Goal: Task Accomplishment & Management: Complete application form

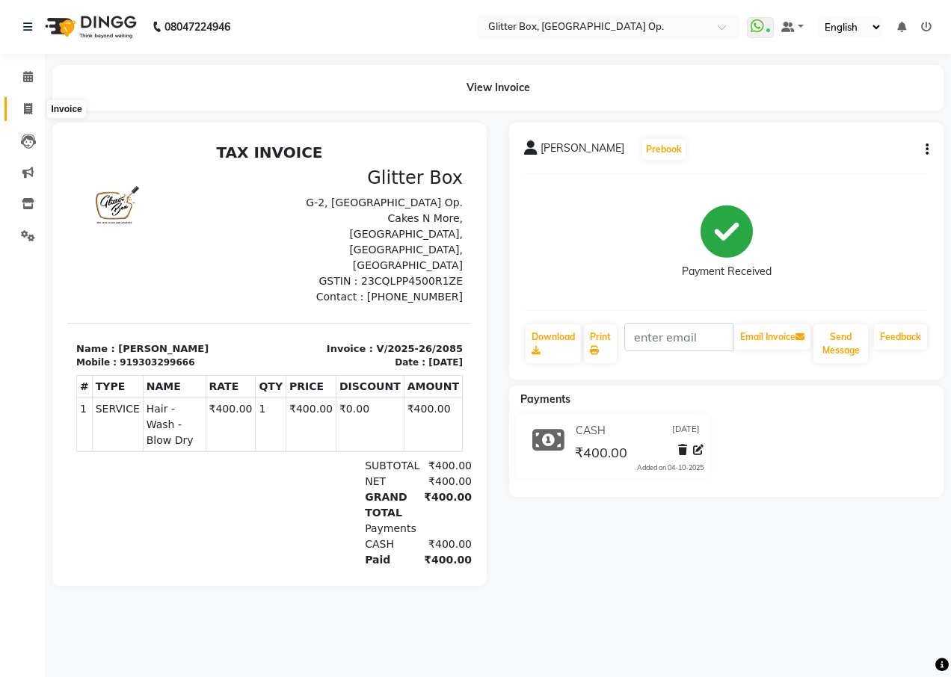
click at [31, 113] on icon at bounding box center [28, 108] width 8 height 11
select select "service"
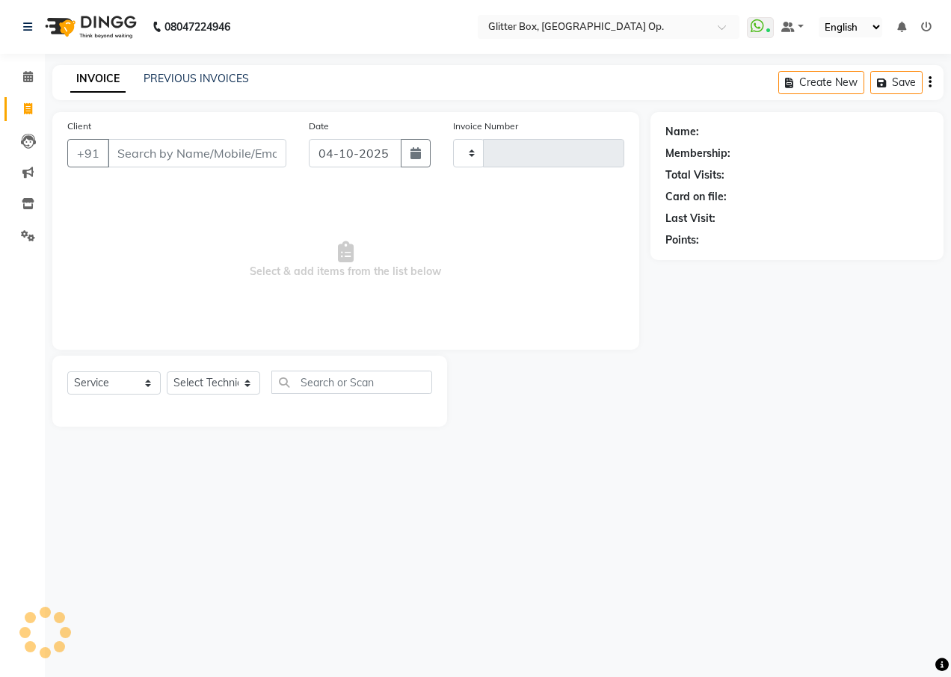
type input "2086"
select select "5563"
click at [197, 79] on link "PREVIOUS INVOICES" at bounding box center [196, 78] width 105 height 13
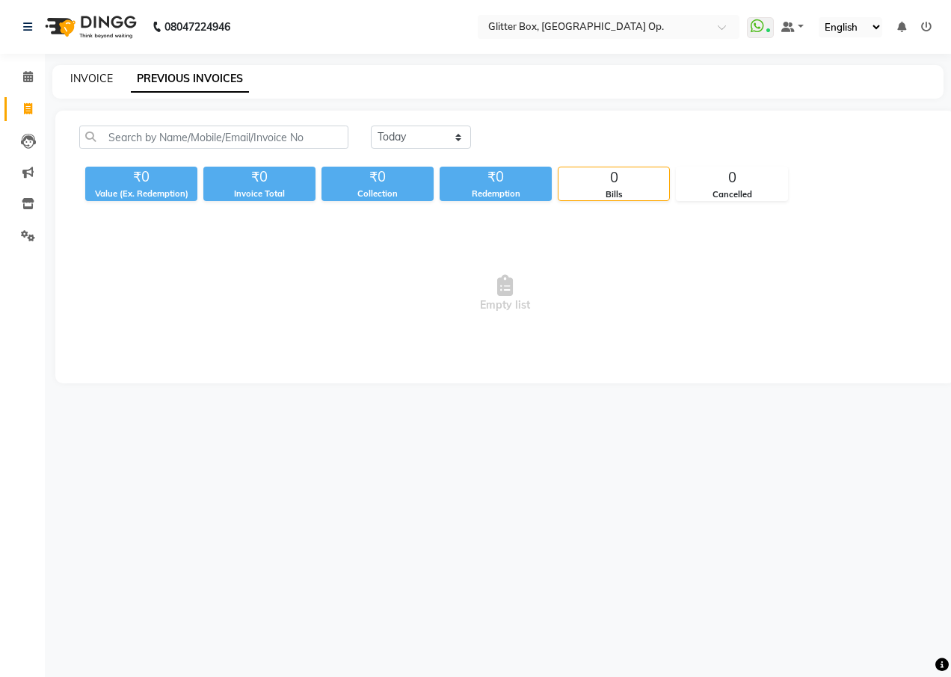
click at [87, 80] on link "INVOICE" at bounding box center [91, 78] width 43 height 13
select select "5563"
select select "service"
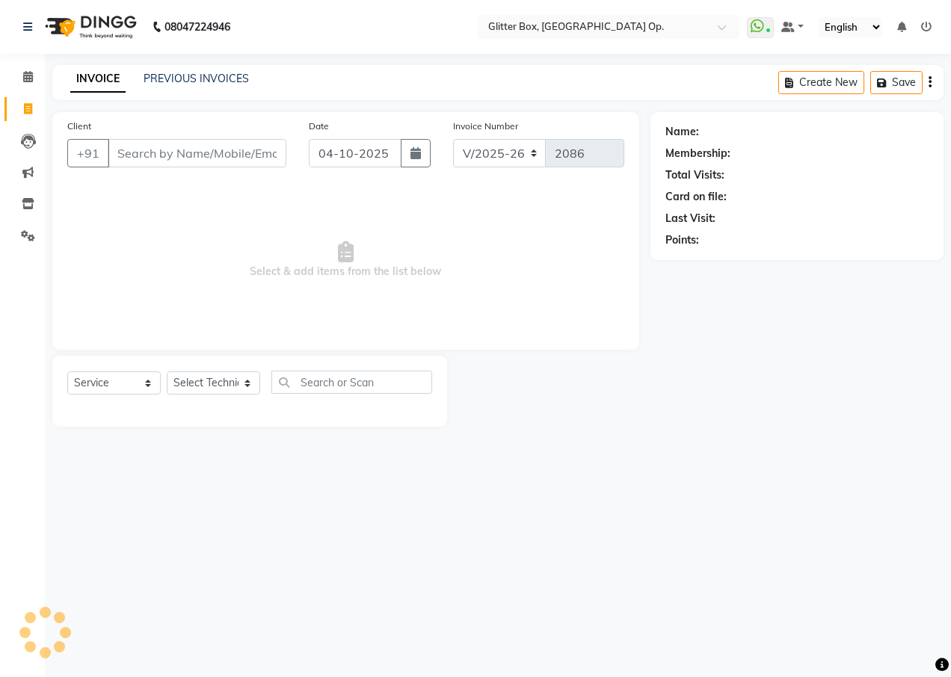
click at [168, 158] on input "Client" at bounding box center [197, 153] width 179 height 28
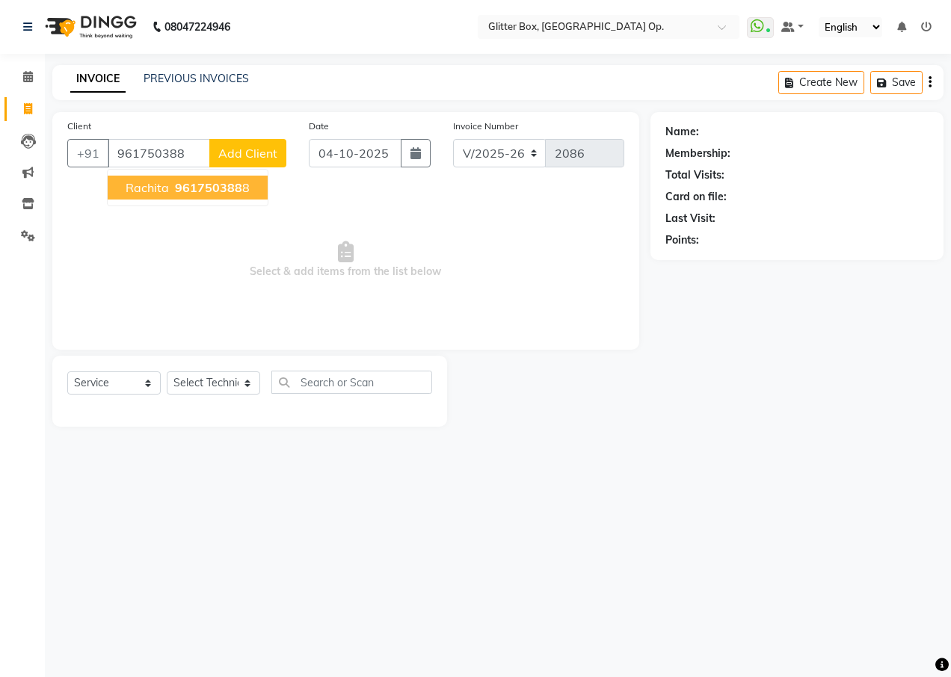
click at [193, 191] on span "961750388" at bounding box center [208, 187] width 67 height 15
type input "9617503888"
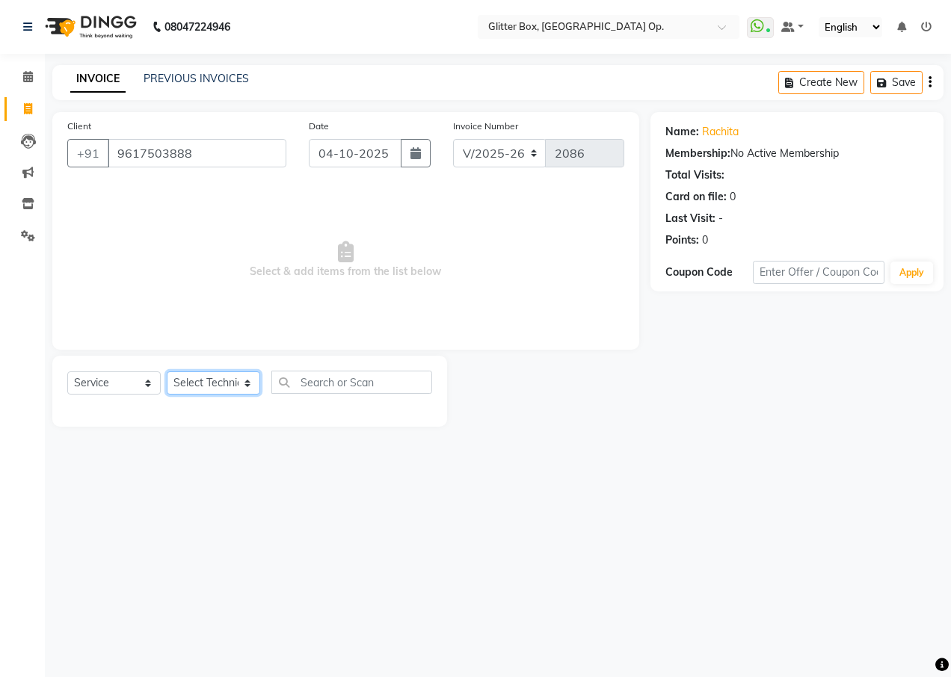
click at [223, 391] on select "Select Technician [PERSON_NAME] [PERSON_NAME] [PERSON_NAME] [PERSON_NAME] [PERS…" at bounding box center [213, 382] width 93 height 23
select select "50945"
click at [167, 371] on select "Select Technician [PERSON_NAME] [PERSON_NAME] [PERSON_NAME] [PERSON_NAME] [PERS…" at bounding box center [213, 382] width 93 height 23
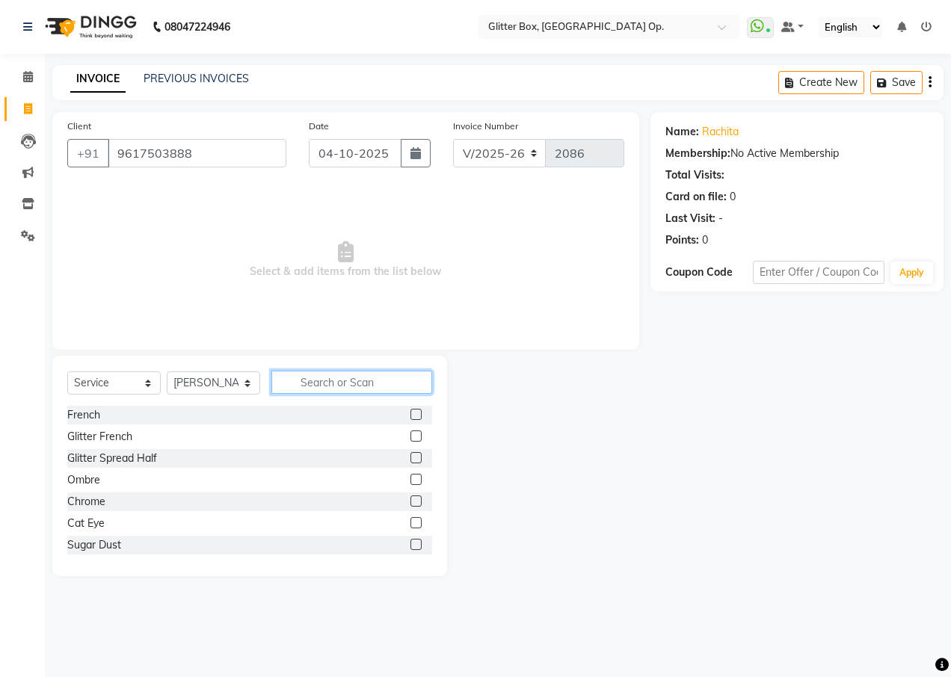
click at [326, 388] on input "text" at bounding box center [351, 382] width 161 height 23
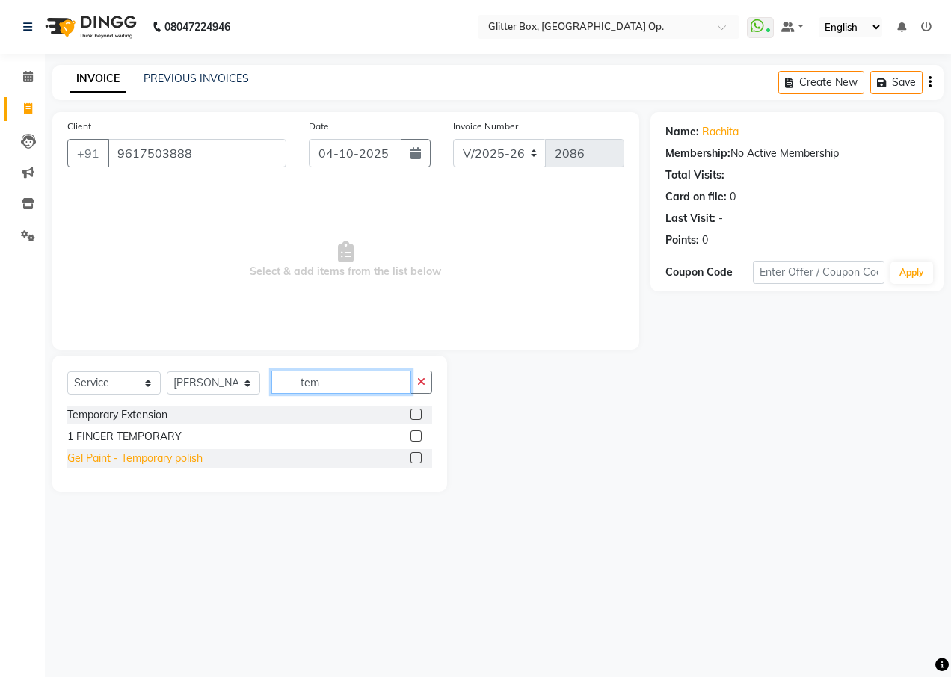
type input "tem"
click at [160, 458] on div "Gel Paint - Temporary polish" at bounding box center [134, 459] width 135 height 16
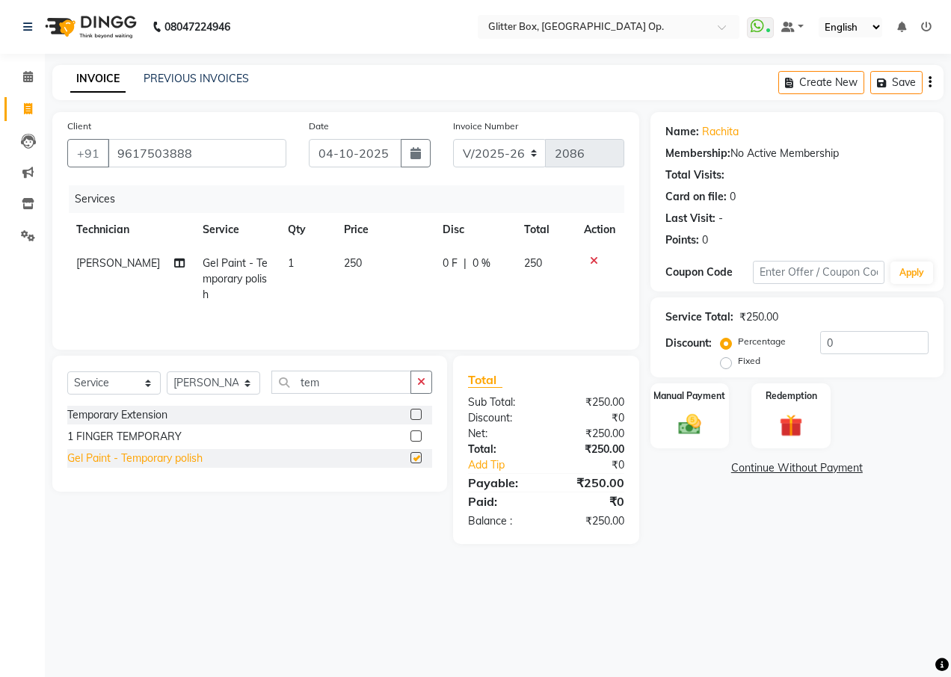
checkbox input "false"
click at [703, 414] on img at bounding box center [689, 424] width 38 height 27
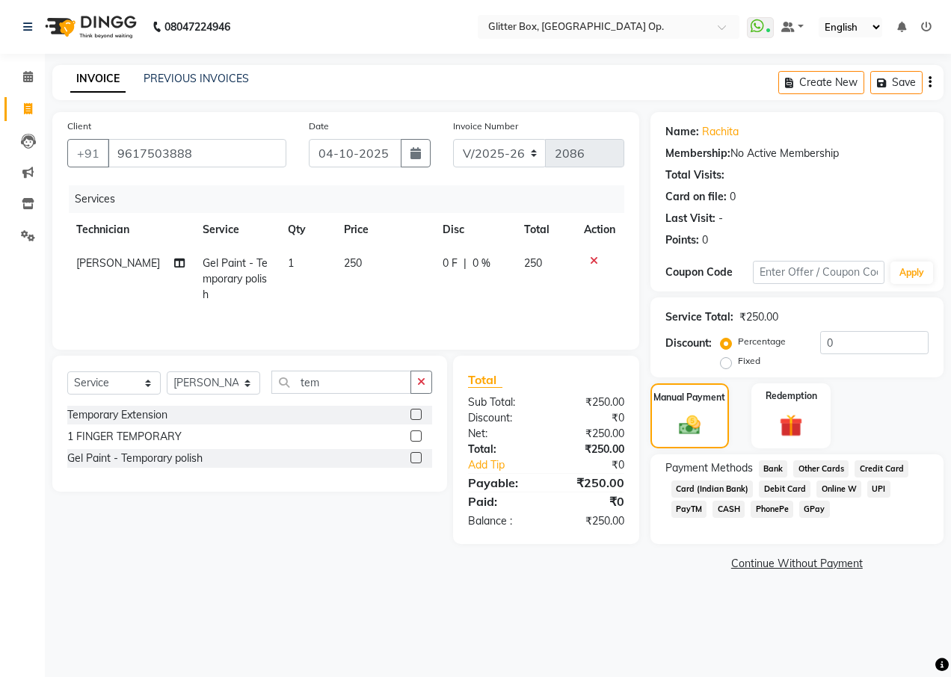
click at [874, 487] on span "UPI" at bounding box center [878, 489] width 23 height 17
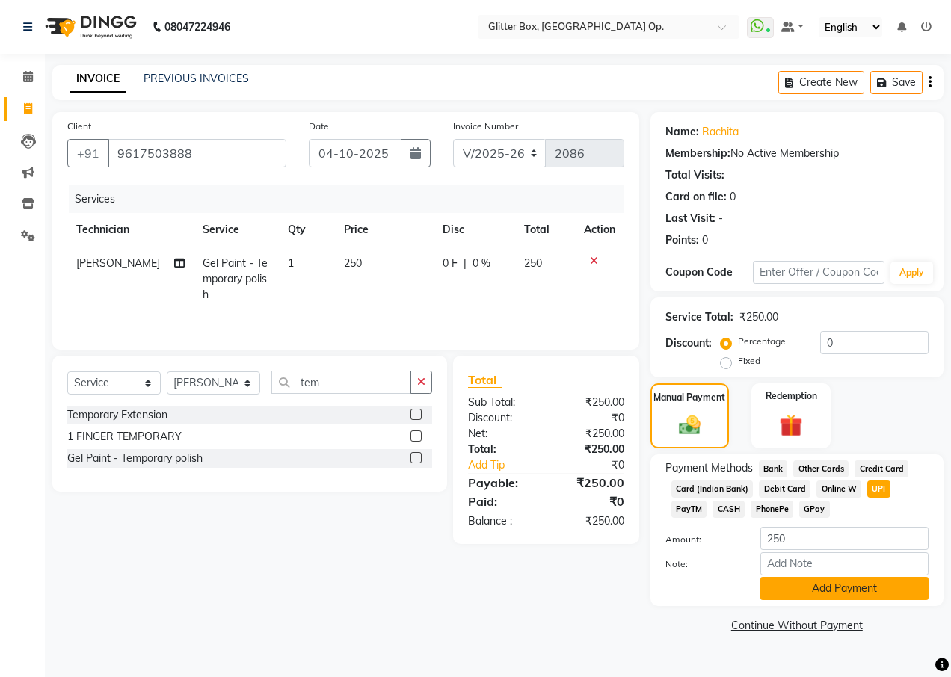
click at [783, 590] on button "Add Payment" at bounding box center [844, 588] width 168 height 23
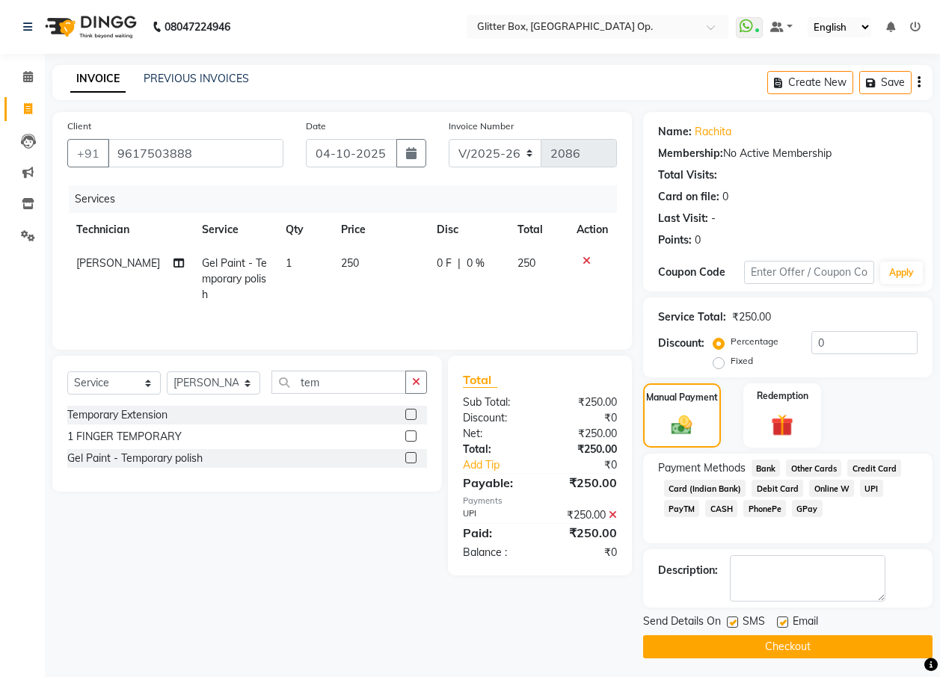
drag, startPoint x: 736, startPoint y: 621, endPoint x: 780, endPoint y: 630, distance: 45.0
click at [741, 623] on div "SMS" at bounding box center [752, 623] width 50 height 19
click at [782, 622] on label at bounding box center [782, 622] width 11 height 11
click at [782, 622] on input "checkbox" at bounding box center [782, 623] width 10 height 10
checkbox input "false"
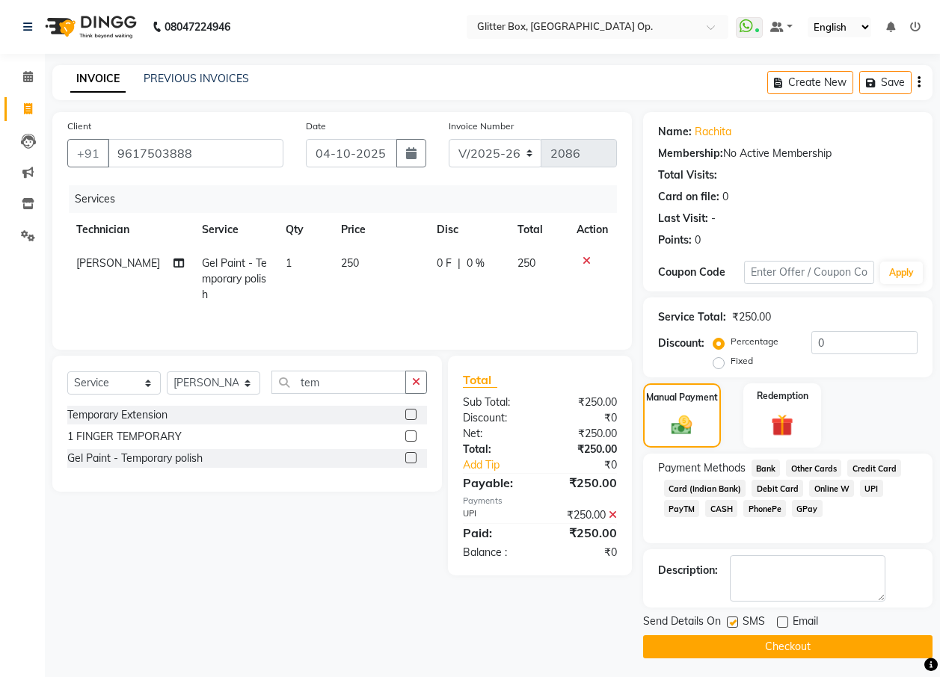
click at [733, 625] on label at bounding box center [732, 622] width 11 height 11
click at [733, 625] on input "checkbox" at bounding box center [732, 623] width 10 height 10
checkbox input "false"
click at [778, 623] on label at bounding box center [782, 622] width 11 height 11
click at [778, 623] on input "checkbox" at bounding box center [782, 623] width 10 height 10
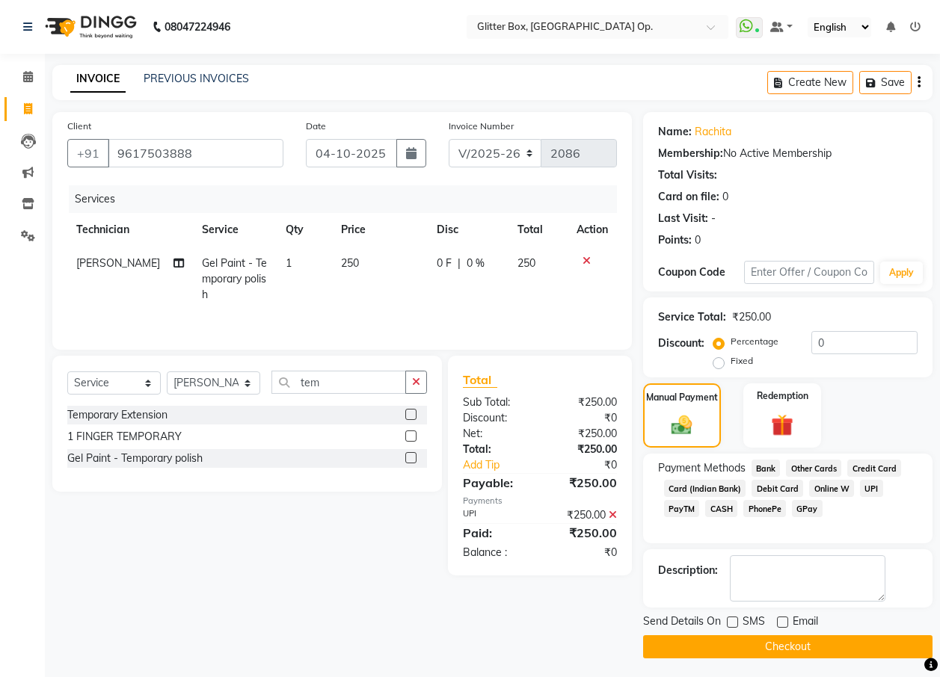
checkbox input "true"
click at [735, 623] on label at bounding box center [732, 622] width 11 height 11
click at [735, 623] on input "checkbox" at bounding box center [732, 623] width 10 height 10
checkbox input "true"
click at [742, 647] on button "Checkout" at bounding box center [787, 646] width 289 height 23
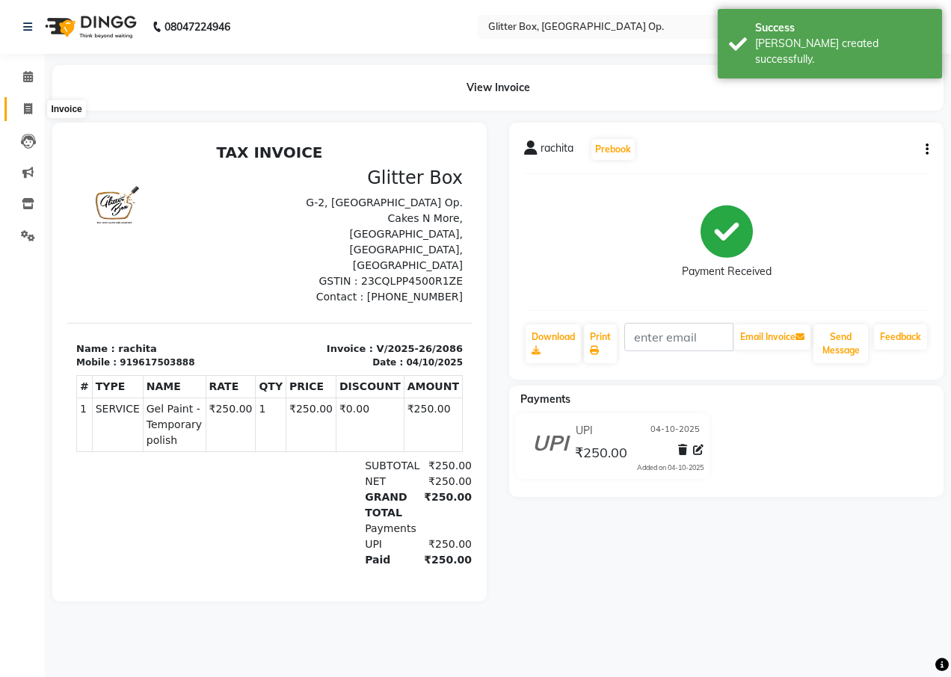
click at [32, 116] on span at bounding box center [28, 109] width 26 height 17
select select "service"
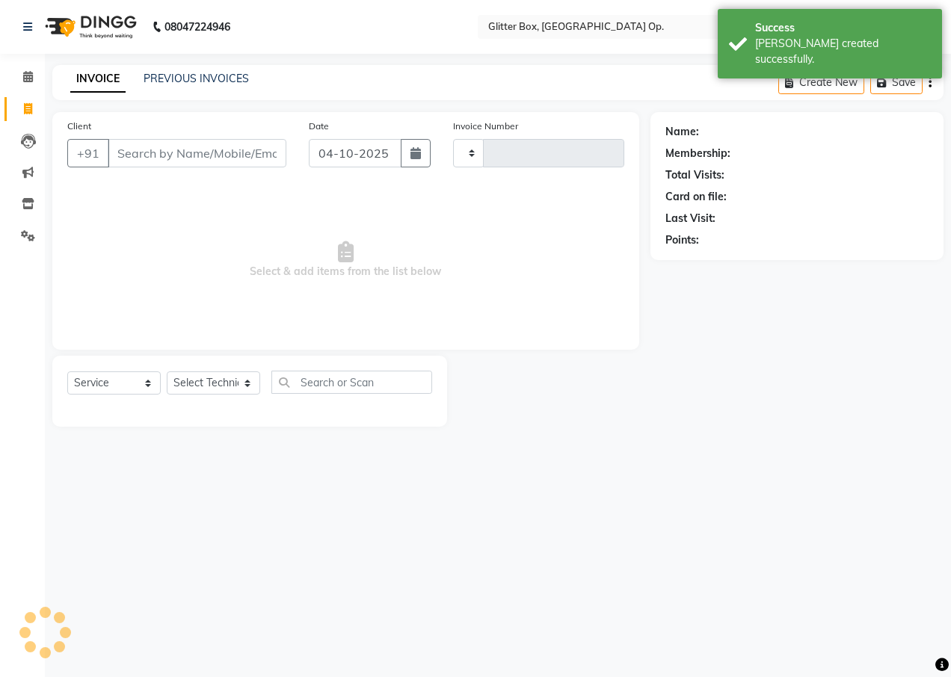
type input "2087"
select select "5563"
click at [168, 164] on input "Client" at bounding box center [197, 153] width 179 height 28
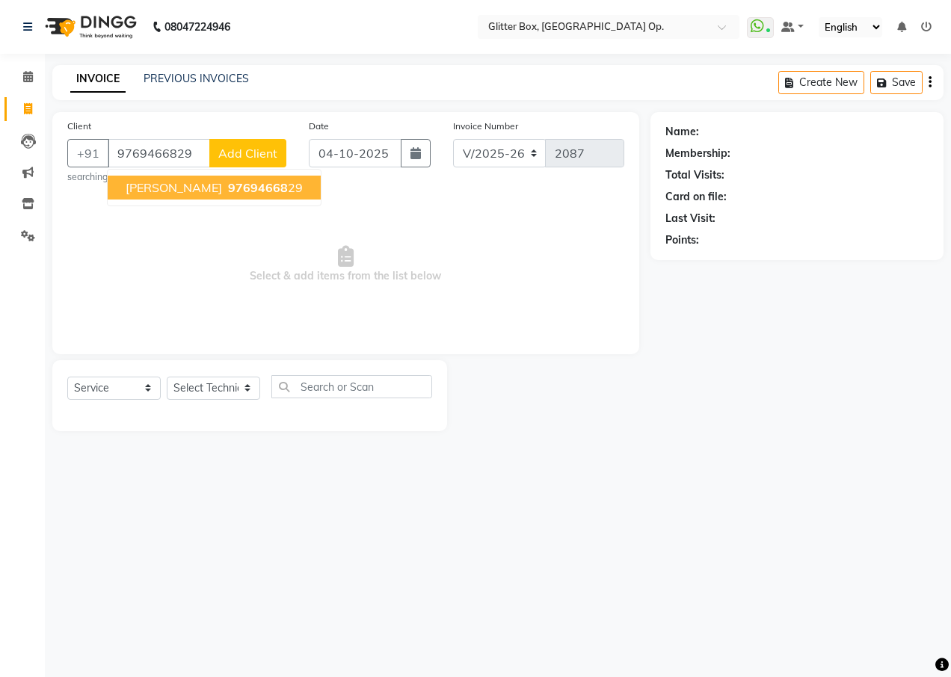
type input "9769466829"
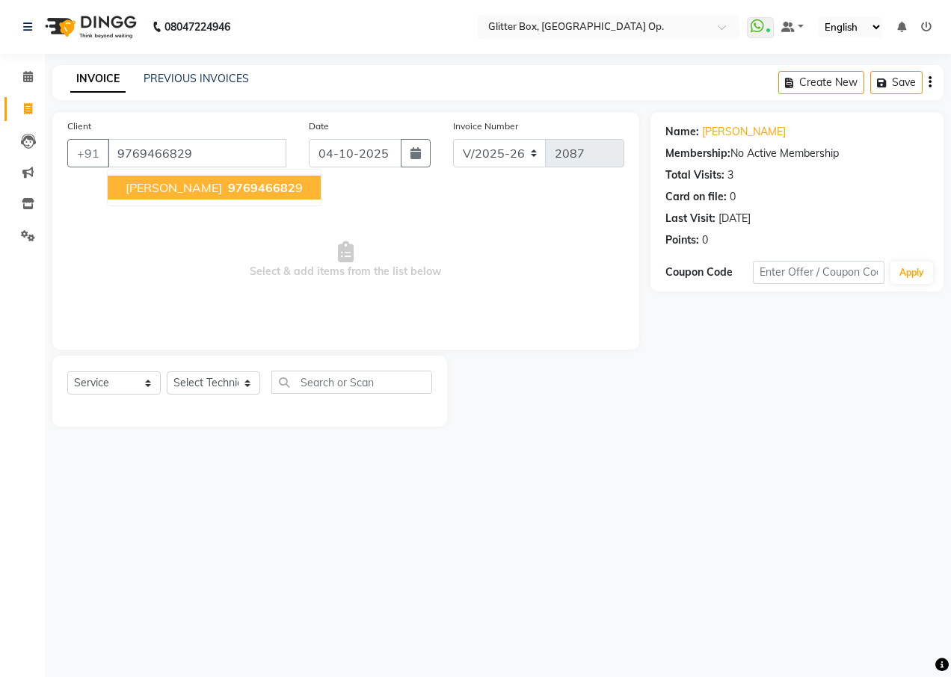
click at [182, 186] on span "[PERSON_NAME]" at bounding box center [174, 187] width 96 height 15
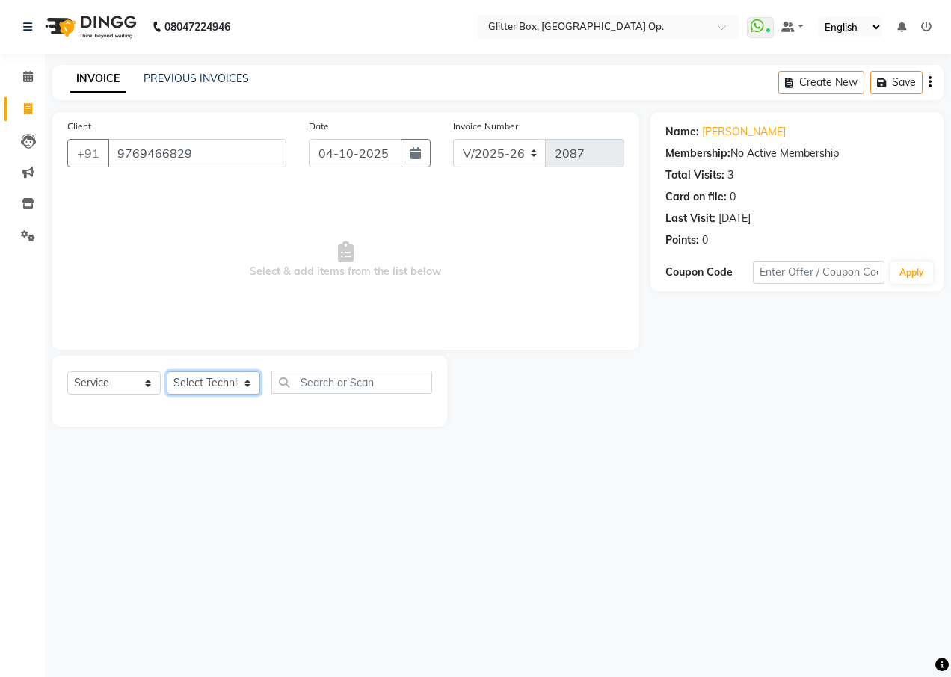
click at [198, 380] on select "Select Technician [PERSON_NAME] [PERSON_NAME] [PERSON_NAME] [PERSON_NAME] [PERS…" at bounding box center [213, 382] width 93 height 23
select select "65811"
click at [167, 371] on select "Select Technician [PERSON_NAME] [PERSON_NAME] [PERSON_NAME] [PERSON_NAME] [PERS…" at bounding box center [213, 382] width 93 height 23
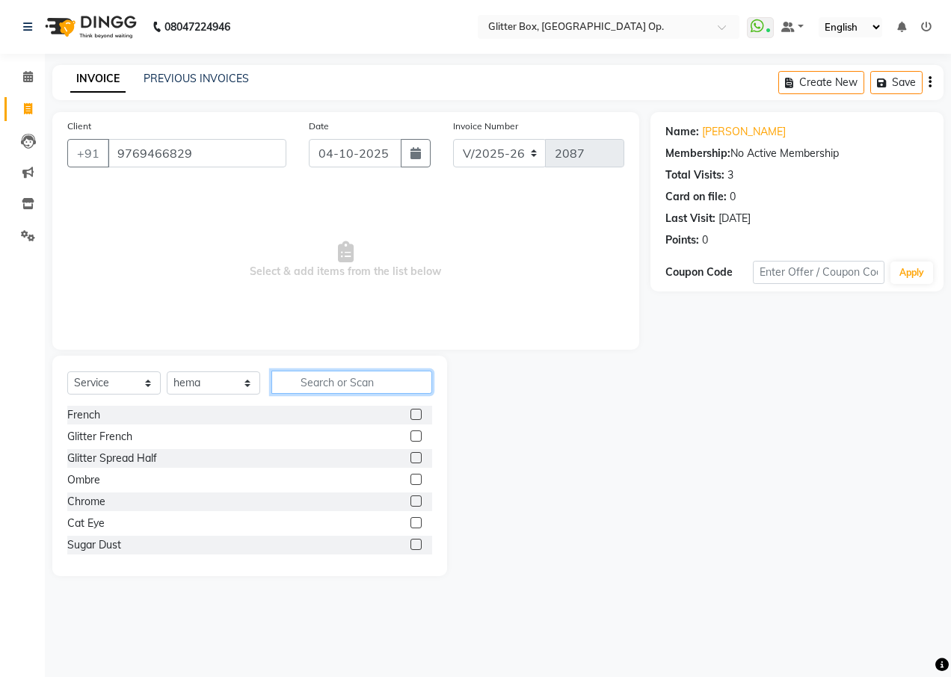
click at [303, 379] on input "text" at bounding box center [351, 382] width 161 height 23
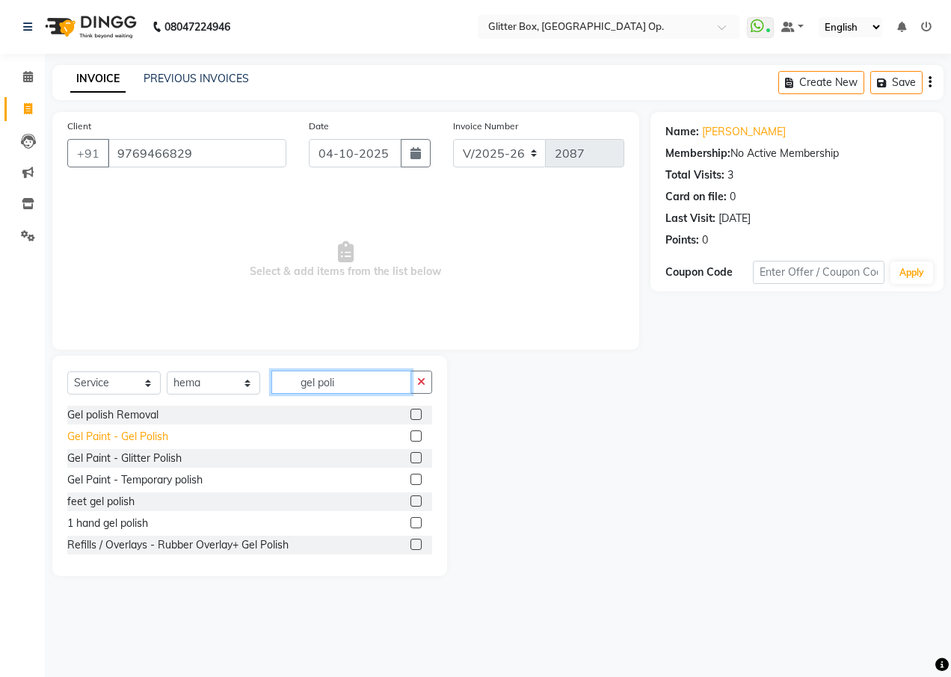
type input "gel poli"
click at [124, 432] on div "Gel Paint - Gel Polish" at bounding box center [117, 437] width 101 height 16
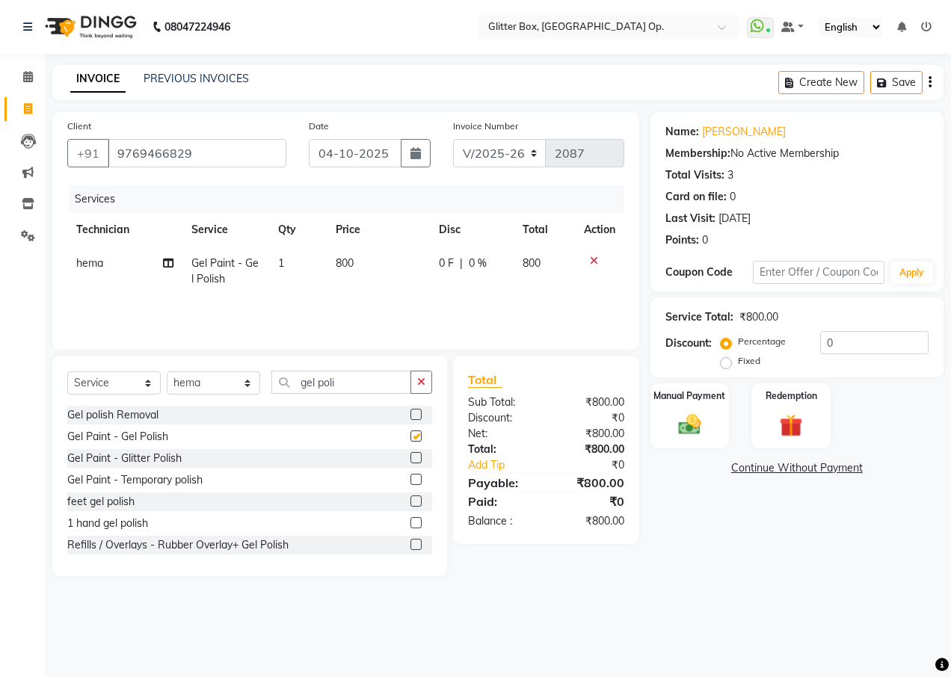
checkbox input "false"
click at [698, 403] on div "Manual Payment" at bounding box center [690, 416] width 82 height 68
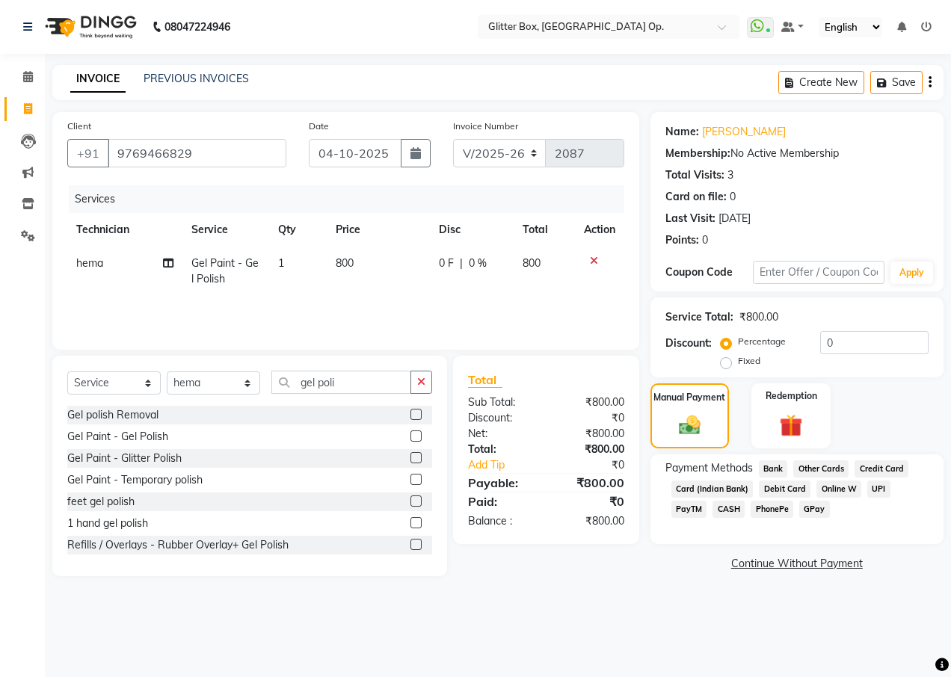
click at [872, 491] on span "UPI" at bounding box center [878, 489] width 23 height 17
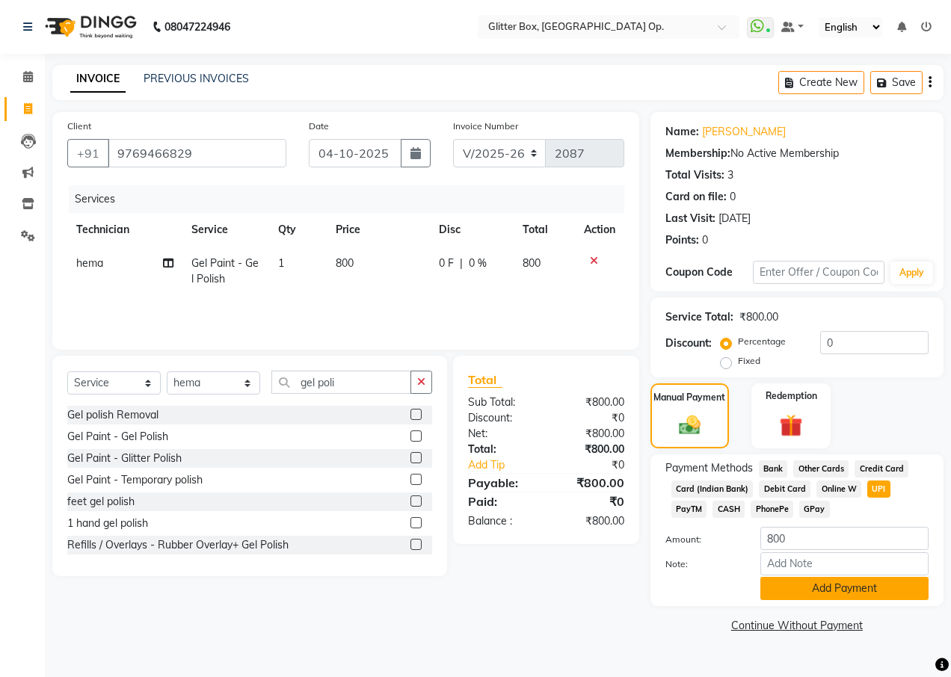
click at [831, 586] on button "Add Payment" at bounding box center [844, 588] width 168 height 23
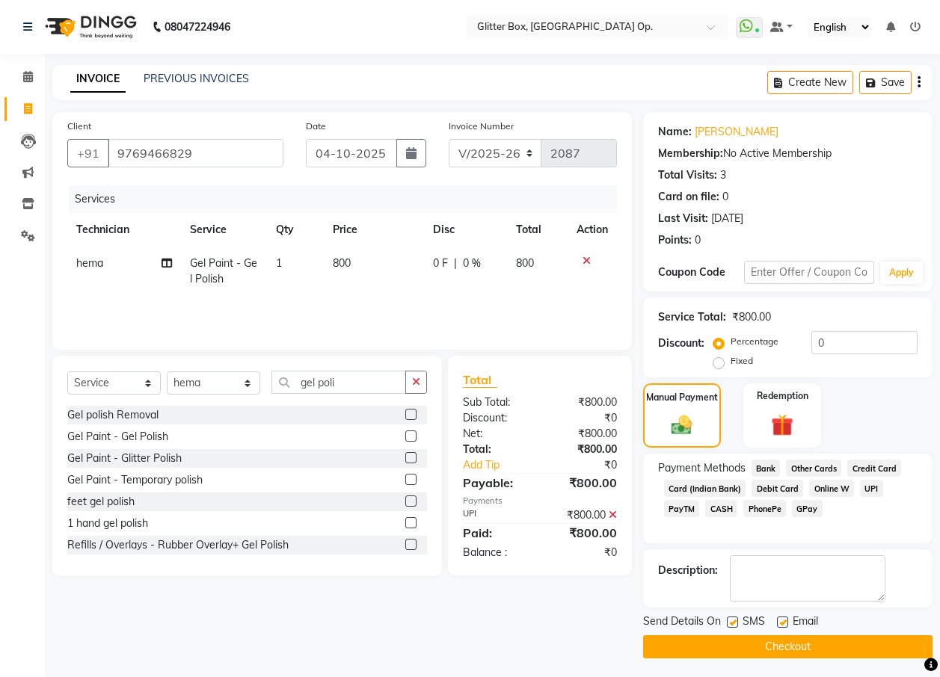
click at [810, 642] on button "Checkout" at bounding box center [787, 646] width 289 height 23
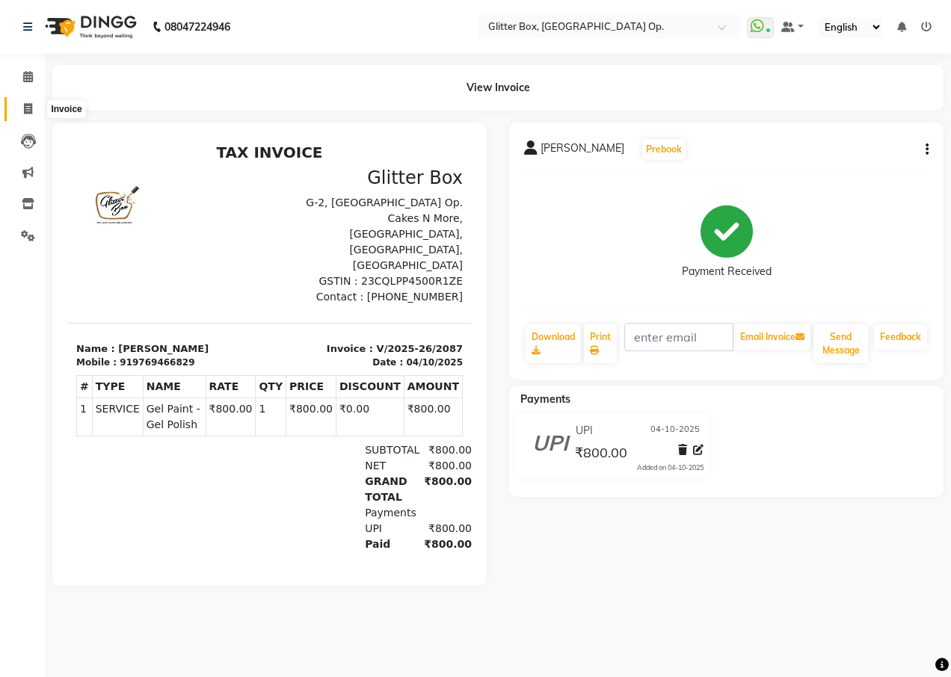
click at [24, 106] on icon at bounding box center [28, 108] width 8 height 11
select select "service"
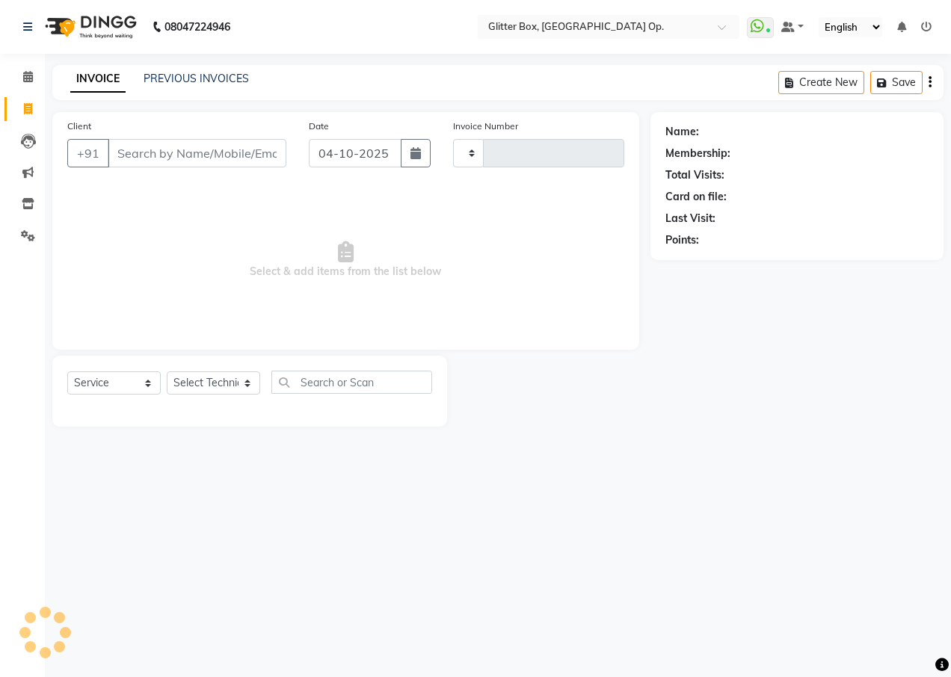
type input "2088"
select select "5563"
click at [198, 148] on input "Client" at bounding box center [197, 153] width 179 height 28
type input "7067804900"
click at [247, 149] on span "Add Client" at bounding box center [247, 153] width 59 height 15
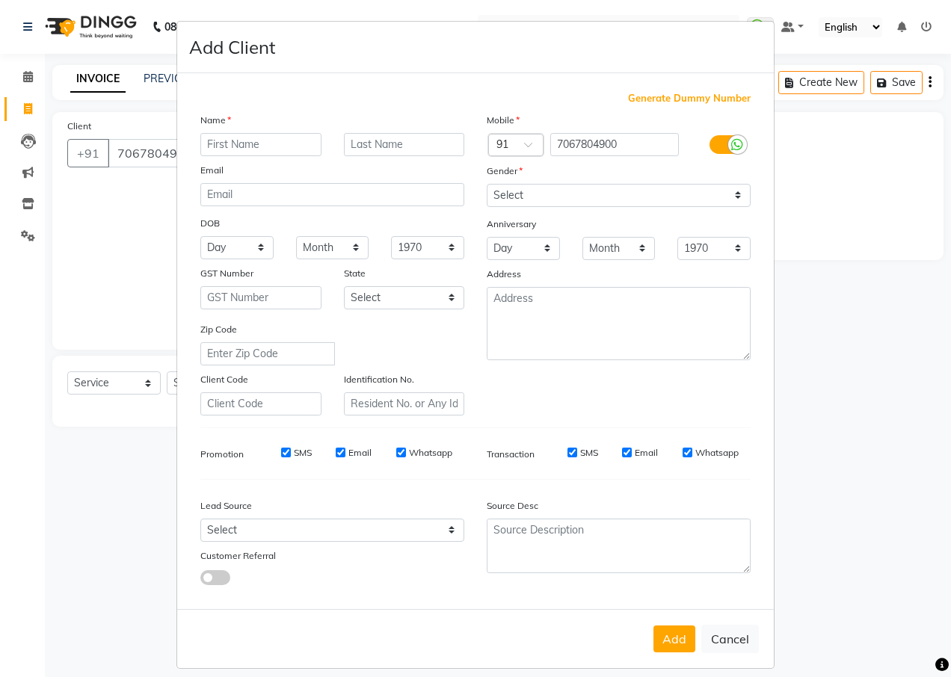
click at [238, 141] on input "text" at bounding box center [260, 144] width 121 height 23
type input "shini"
click at [580, 186] on select "Select [DEMOGRAPHIC_DATA] [DEMOGRAPHIC_DATA] Other Prefer Not To Say" at bounding box center [619, 195] width 264 height 23
select select "[DEMOGRAPHIC_DATA]"
click at [487, 184] on select "Select [DEMOGRAPHIC_DATA] [DEMOGRAPHIC_DATA] Other Prefer Not To Say" at bounding box center [619, 195] width 264 height 23
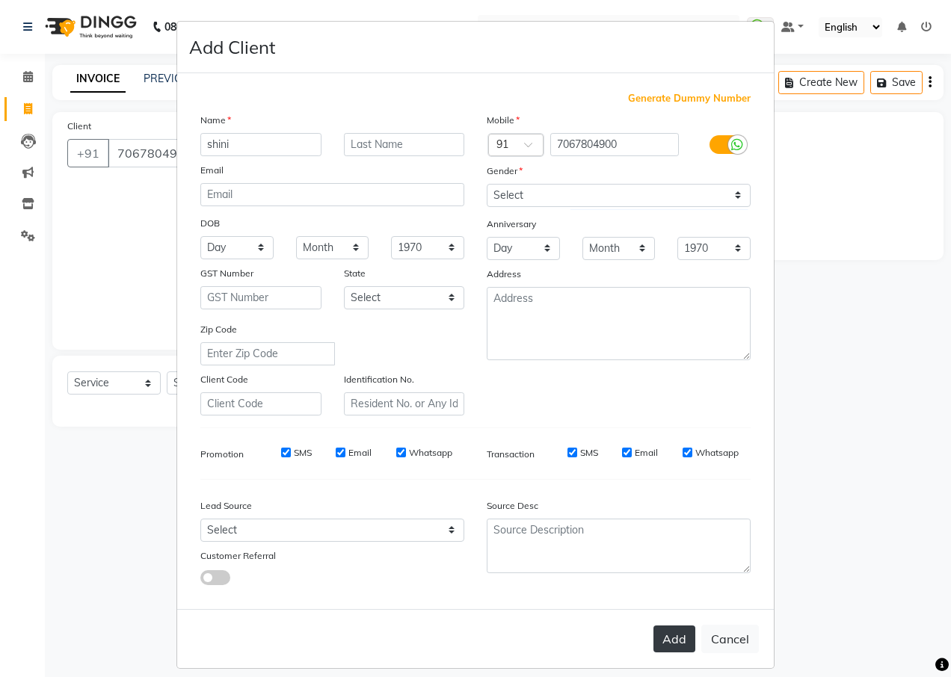
click at [661, 645] on button "Add" at bounding box center [674, 639] width 42 height 27
select select
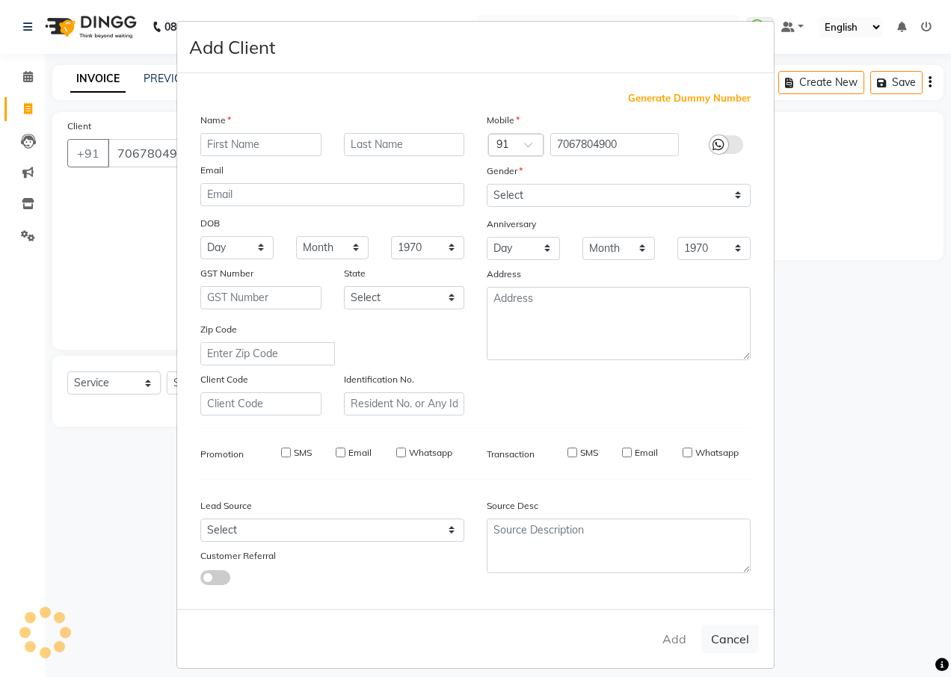
select select
checkbox input "false"
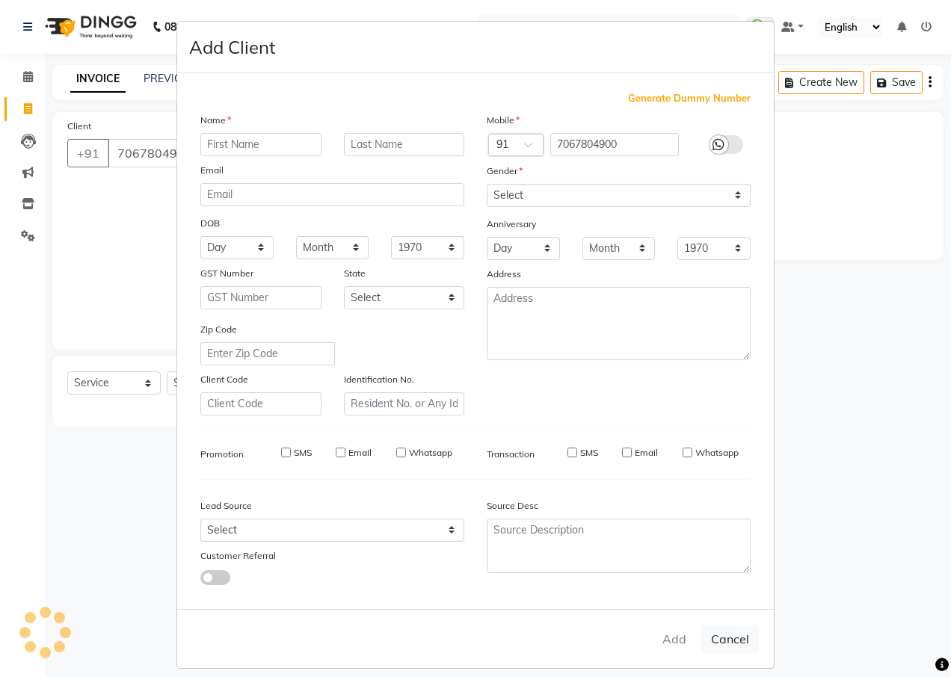
checkbox input "false"
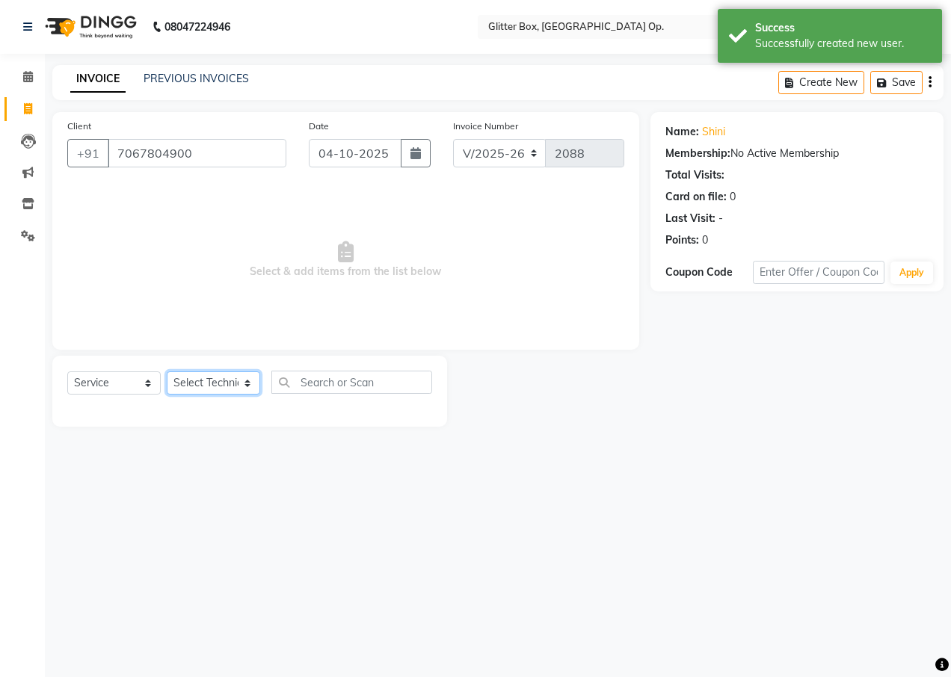
click at [217, 380] on select "Select Technician [PERSON_NAME] [PERSON_NAME] [PERSON_NAME] [PERSON_NAME] [PERS…" at bounding box center [213, 382] width 93 height 23
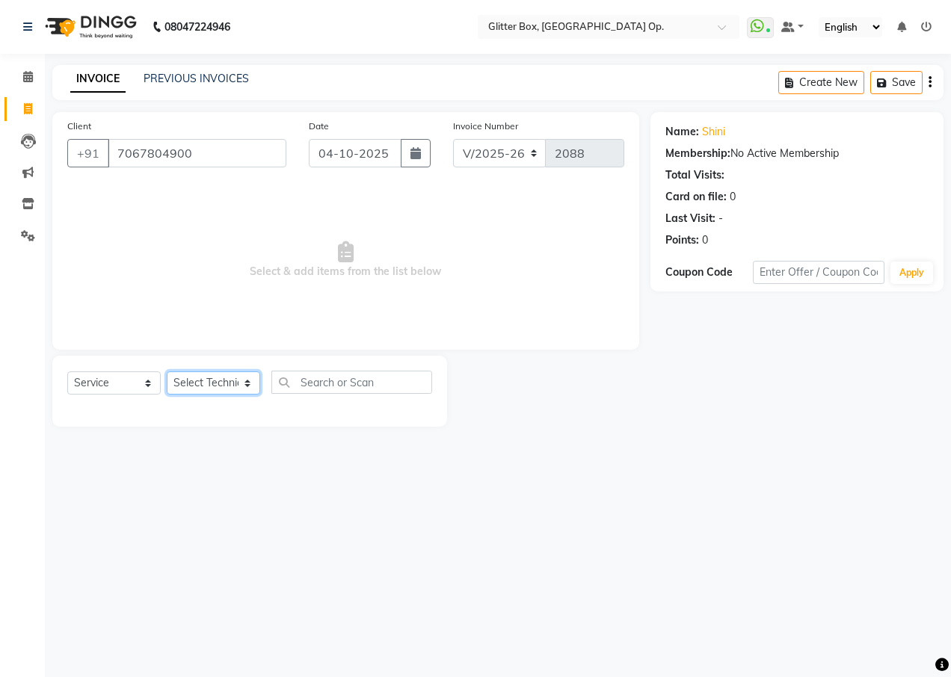
select select "71114"
click at [167, 371] on select "Select Technician [PERSON_NAME] [PERSON_NAME] [PERSON_NAME] [PERSON_NAME] [PERS…" at bounding box center [213, 382] width 93 height 23
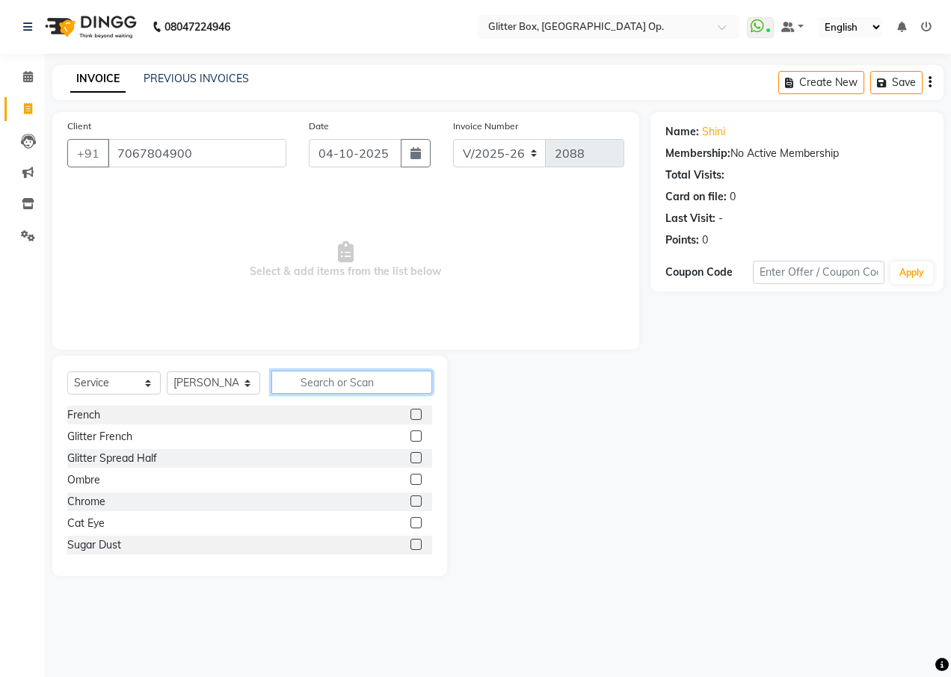
click at [324, 377] on input "text" at bounding box center [351, 382] width 161 height 23
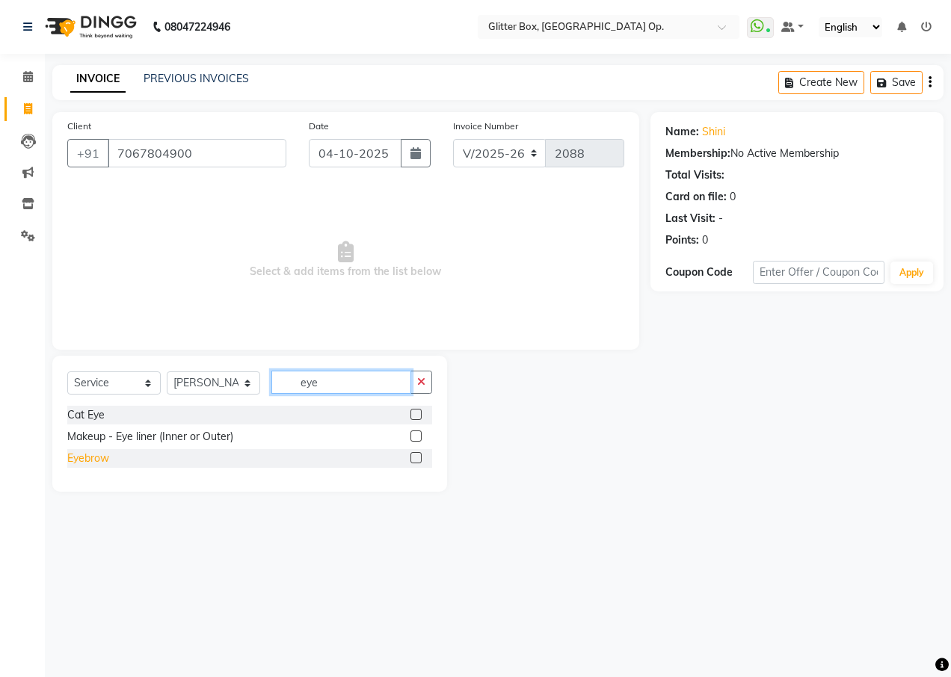
type input "eye"
click at [97, 457] on div "Eyebrow" at bounding box center [88, 459] width 42 height 16
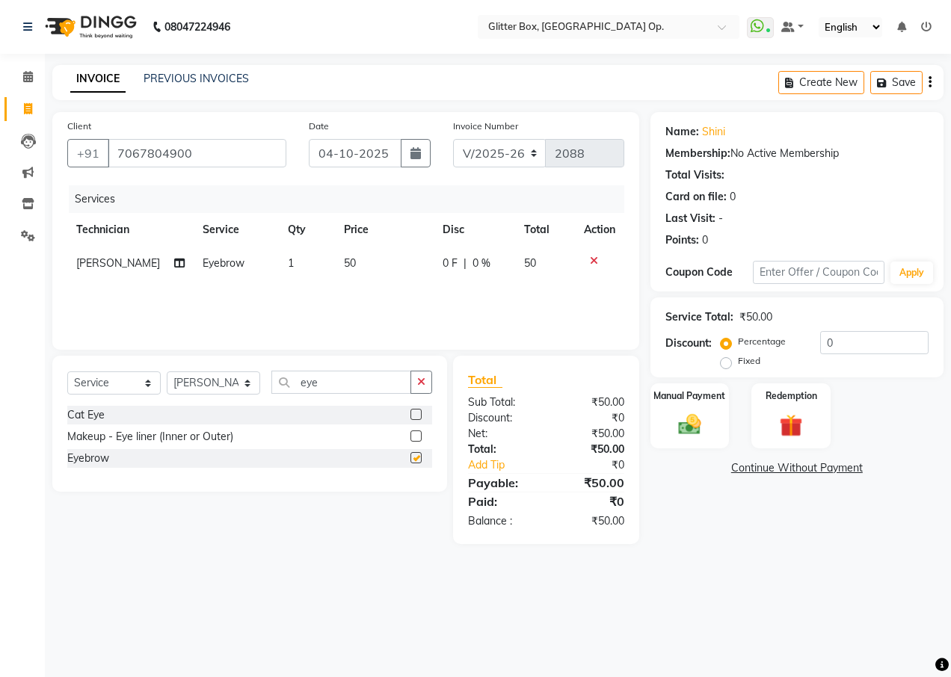
checkbox input "false"
click at [709, 407] on div "Manual Payment" at bounding box center [690, 416] width 82 height 68
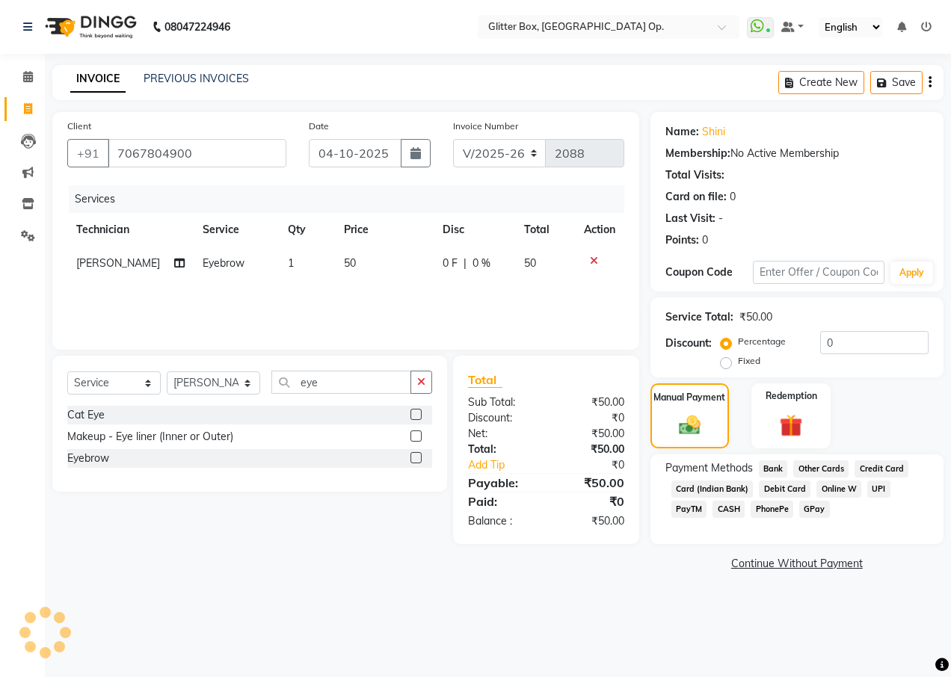
drag, startPoint x: 874, startPoint y: 484, endPoint x: 860, endPoint y: 502, distance: 22.4
click at [867, 492] on span "UPI" at bounding box center [878, 489] width 23 height 17
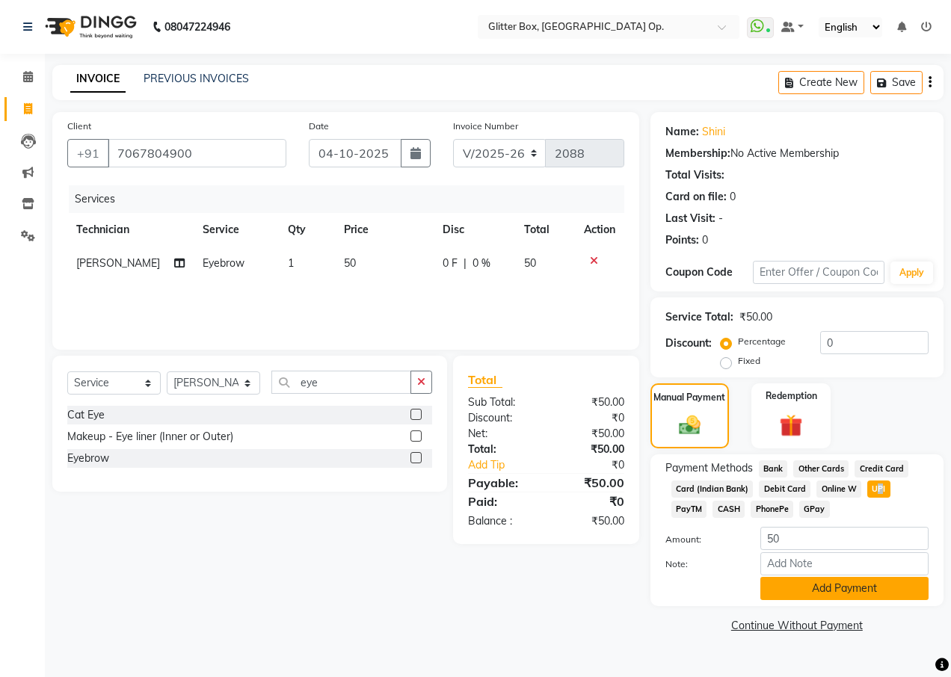
drag, startPoint x: 860, startPoint y: 502, endPoint x: 827, endPoint y: 596, distance: 100.0
click at [827, 596] on button "Add Payment" at bounding box center [844, 588] width 168 height 23
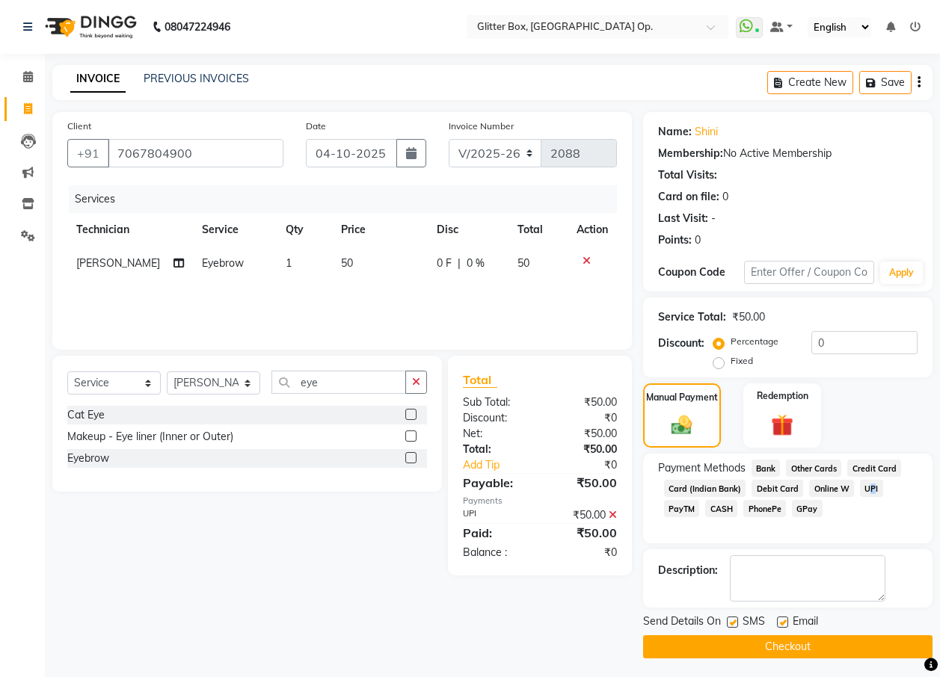
click at [827, 650] on button "Checkout" at bounding box center [787, 646] width 289 height 23
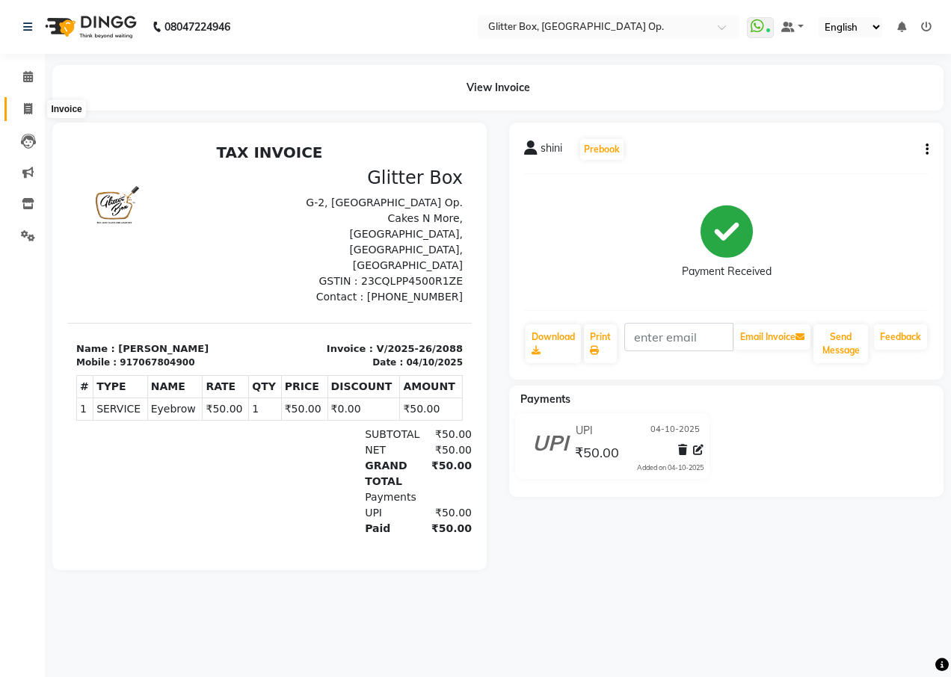
click at [30, 114] on icon at bounding box center [28, 108] width 8 height 11
select select "5563"
select select "service"
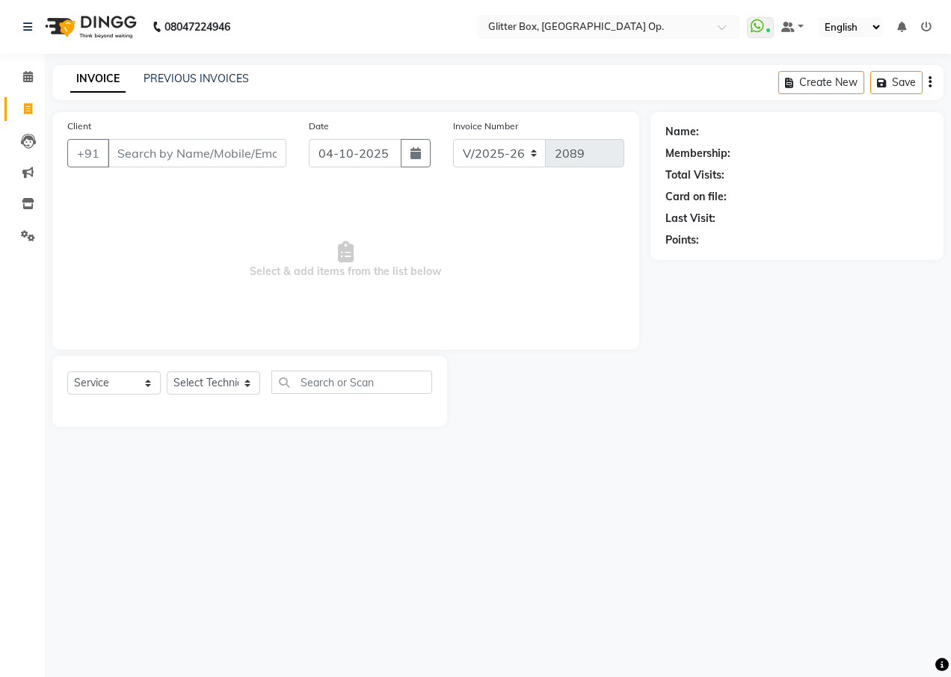
click at [175, 150] on input "Client" at bounding box center [197, 153] width 179 height 28
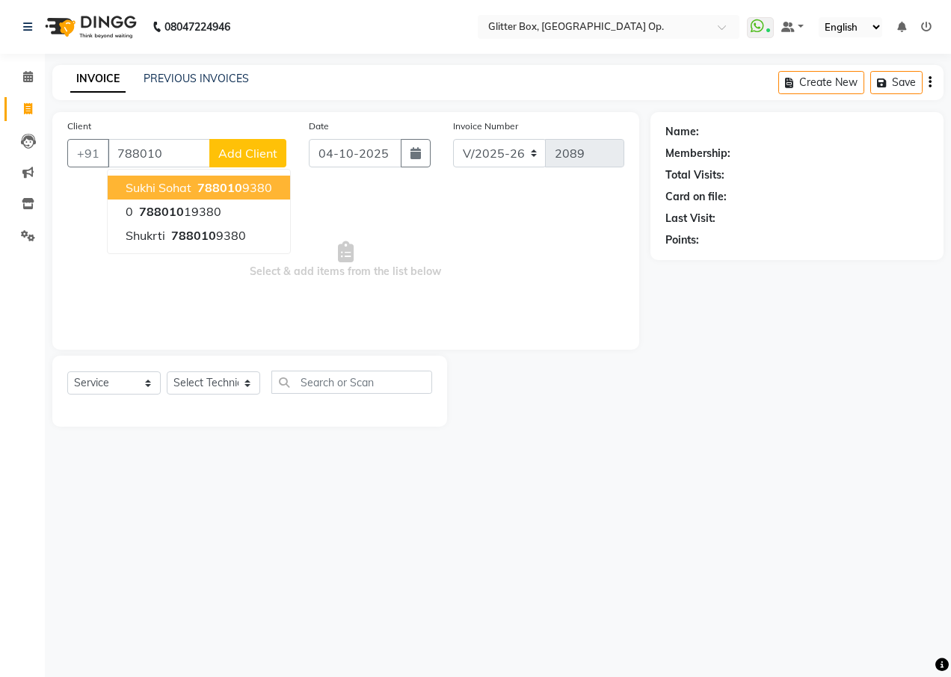
click at [200, 190] on span "788010" at bounding box center [219, 187] width 45 height 15
type input "7880109380"
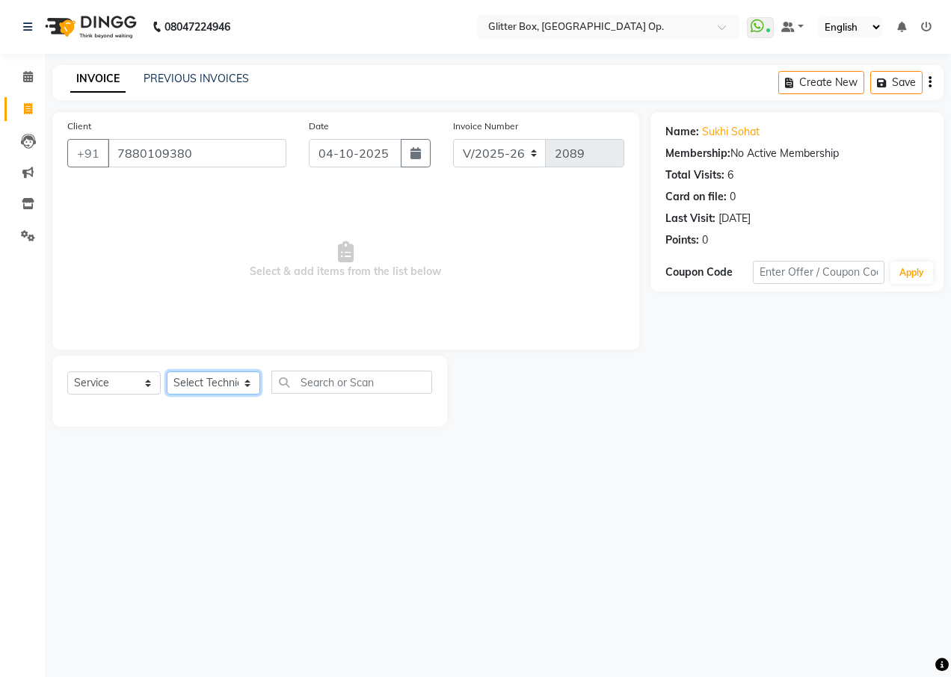
click at [223, 384] on select "Select Technician [PERSON_NAME] [PERSON_NAME] [PERSON_NAME] [PERSON_NAME] [PERS…" at bounding box center [213, 382] width 93 height 23
select select "38312"
click at [167, 371] on select "Select Technician [PERSON_NAME] [PERSON_NAME] [PERSON_NAME] [PERSON_NAME] [PERS…" at bounding box center [213, 382] width 93 height 23
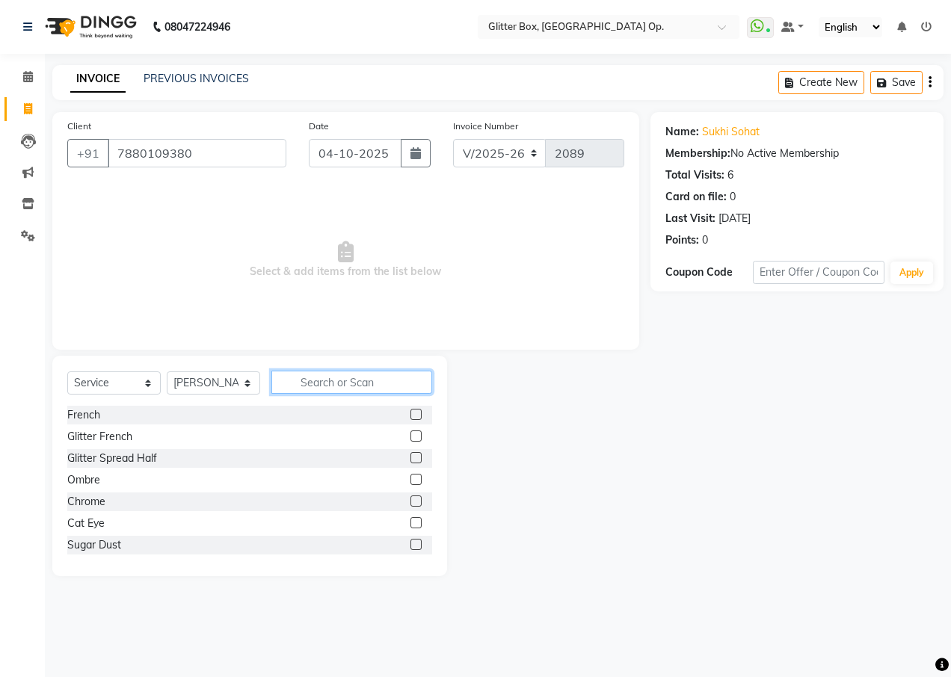
click at [319, 383] on input "text" at bounding box center [351, 382] width 161 height 23
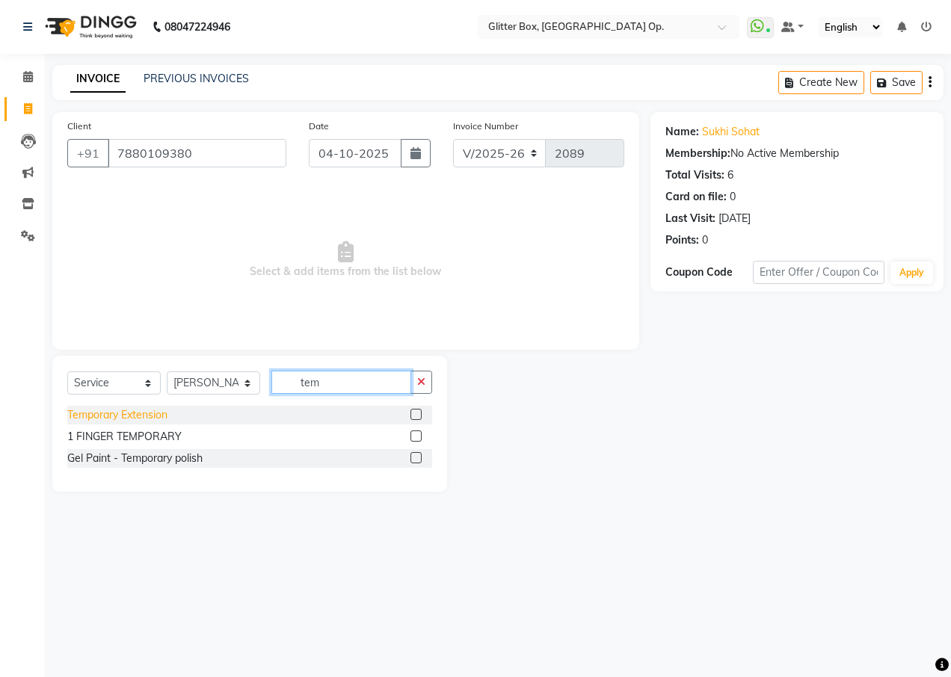
type input "tem"
click at [123, 421] on div "Temporary Extension" at bounding box center [117, 415] width 100 height 16
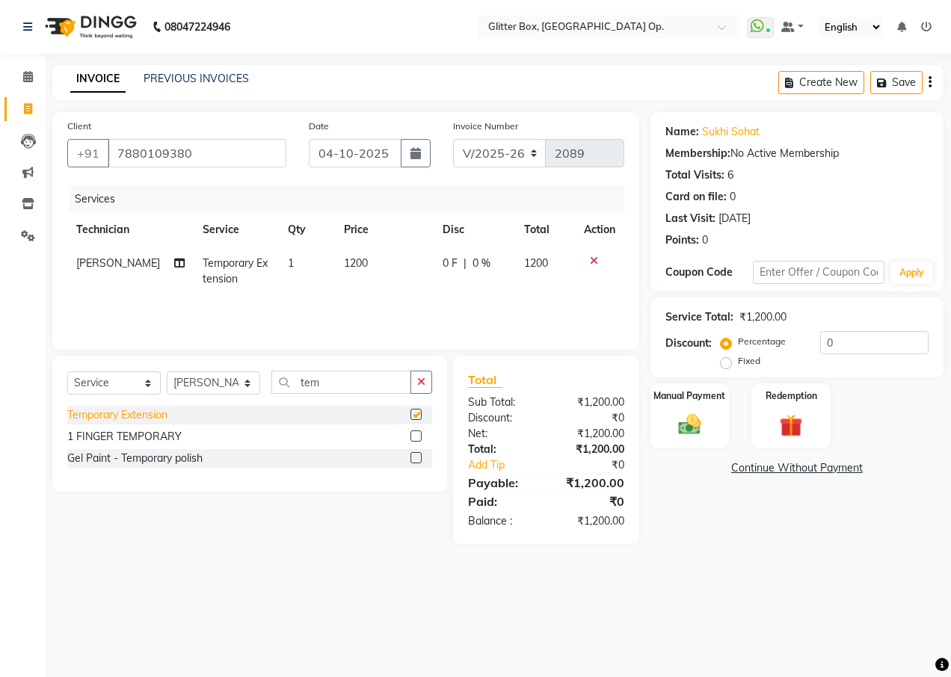
checkbox input "false"
click at [419, 386] on icon "button" at bounding box center [421, 382] width 8 height 10
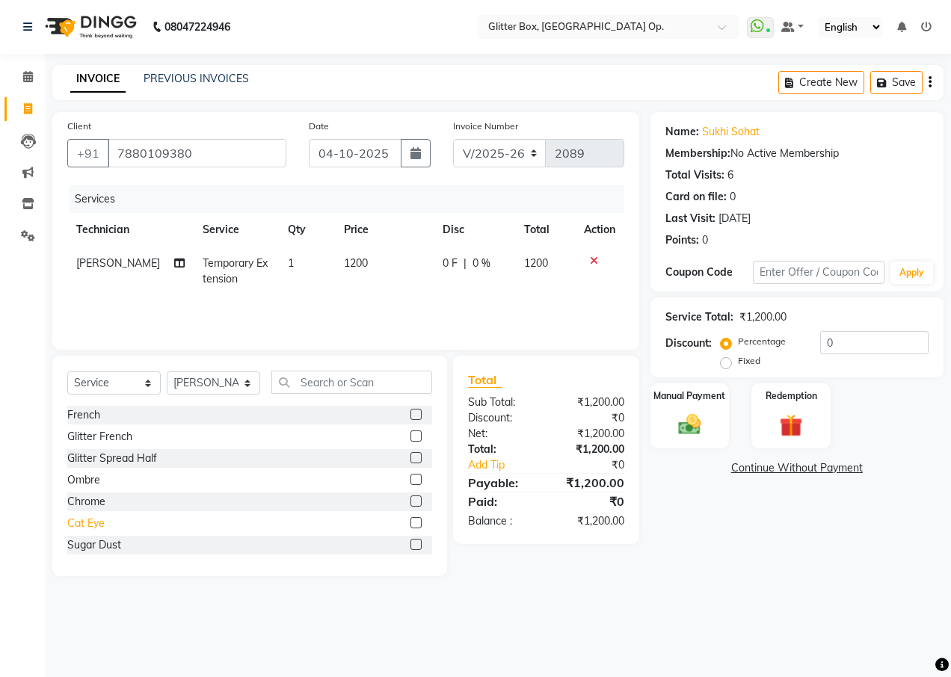
drag, startPoint x: 89, startPoint y: 525, endPoint x: 118, endPoint y: 490, distance: 46.2
click at [88, 526] on div "Cat Eye" at bounding box center [85, 524] width 37 height 16
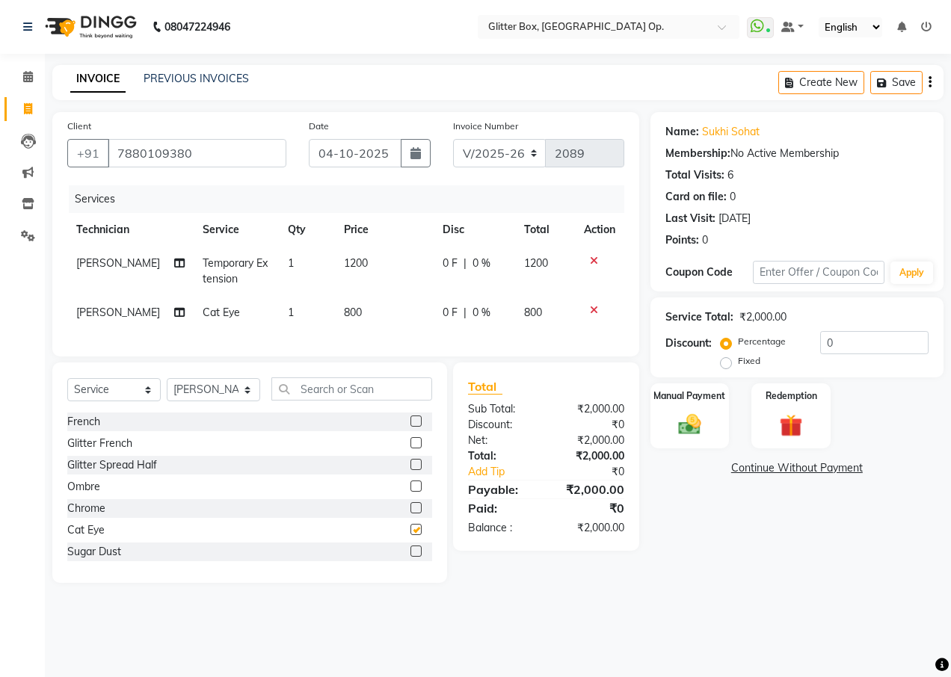
checkbox input "false"
click at [193, 399] on select "Select Technician [PERSON_NAME] [PERSON_NAME] [PERSON_NAME] [PERSON_NAME] [PERS…" at bounding box center [213, 389] width 93 height 23
select select "49167"
click at [167, 389] on select "Select Technician [PERSON_NAME] [PERSON_NAME] [PERSON_NAME] [PERSON_NAME] [PERS…" at bounding box center [213, 389] width 93 height 23
click at [301, 401] on input "text" at bounding box center [351, 388] width 161 height 23
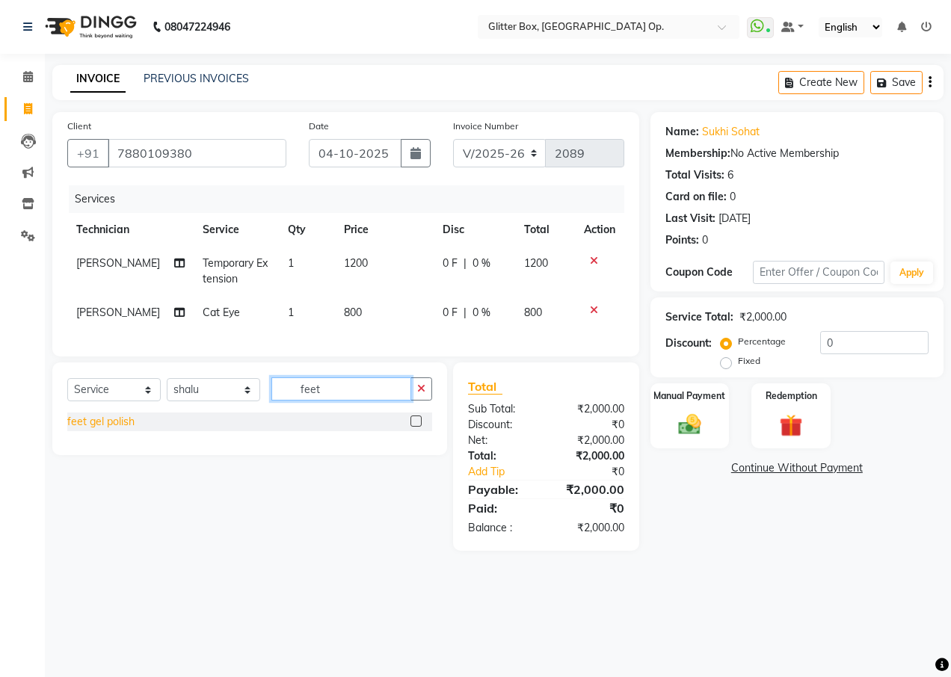
type input "feet"
click at [83, 430] on div "feet gel polish" at bounding box center [100, 422] width 67 height 16
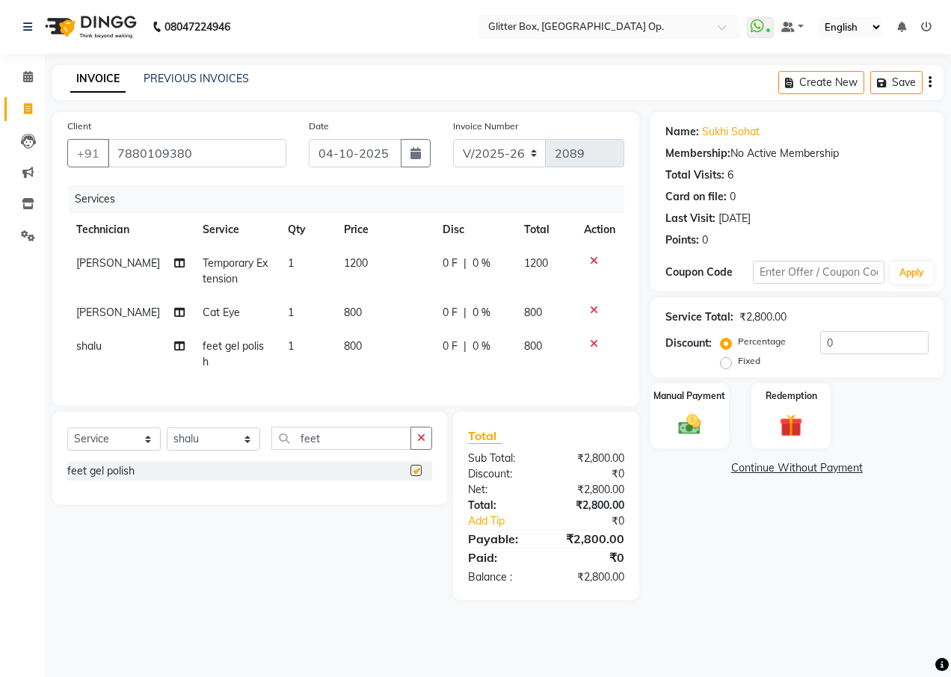
checkbox input "false"
drag, startPoint x: 434, startPoint y: 431, endPoint x: 422, endPoint y: 437, distance: 13.7
click at [429, 432] on div "Select Service Product Membership Package Voucher Prepaid Gift Card Select Tech…" at bounding box center [249, 458] width 395 height 93
click at [422, 437] on icon "button" at bounding box center [421, 438] width 8 height 10
click at [82, 574] on div "Cat Eye" at bounding box center [85, 580] width 37 height 16
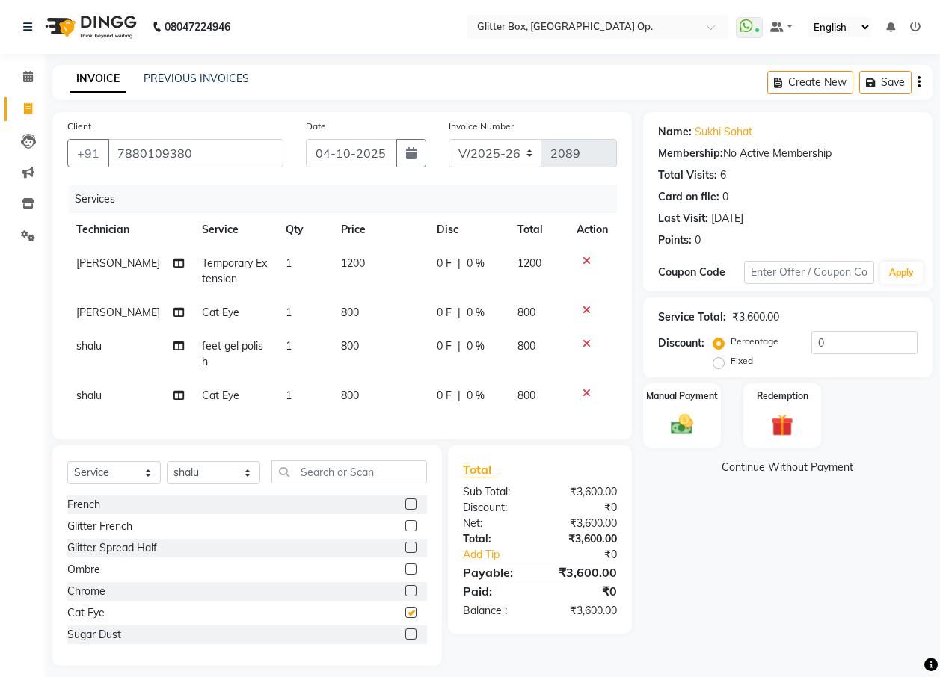
checkbox input "false"
click at [685, 420] on img at bounding box center [681, 424] width 37 height 27
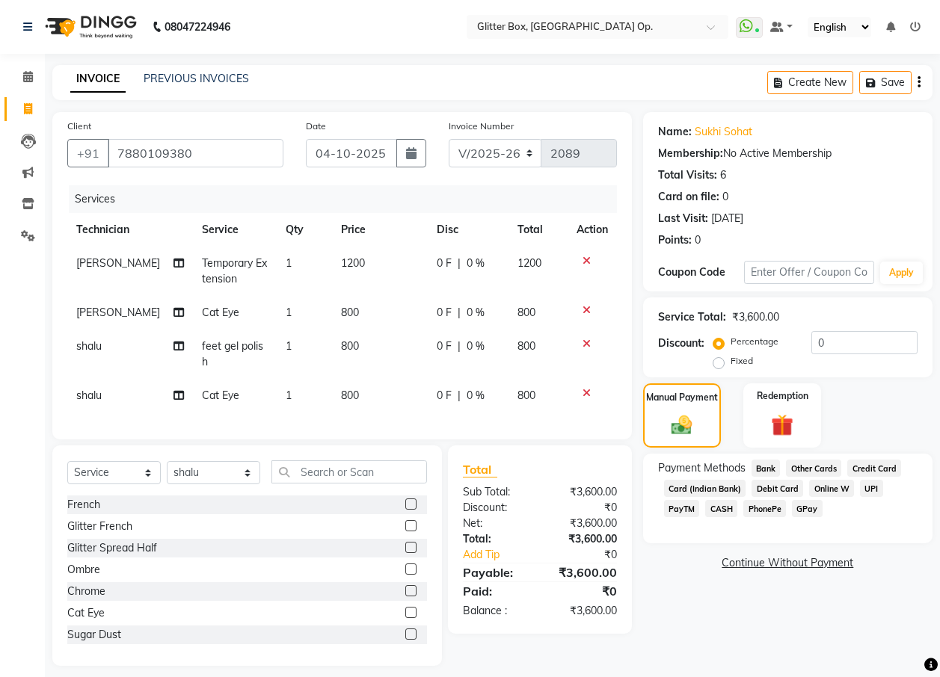
click at [723, 508] on span "CASH" at bounding box center [721, 508] width 32 height 17
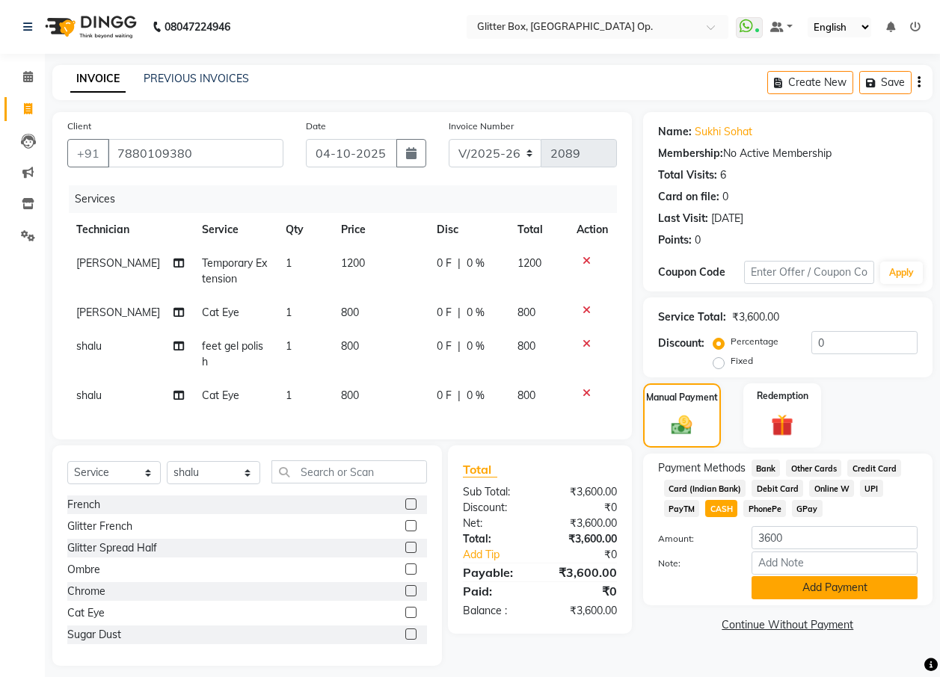
click at [809, 588] on button "Add Payment" at bounding box center [834, 587] width 166 height 23
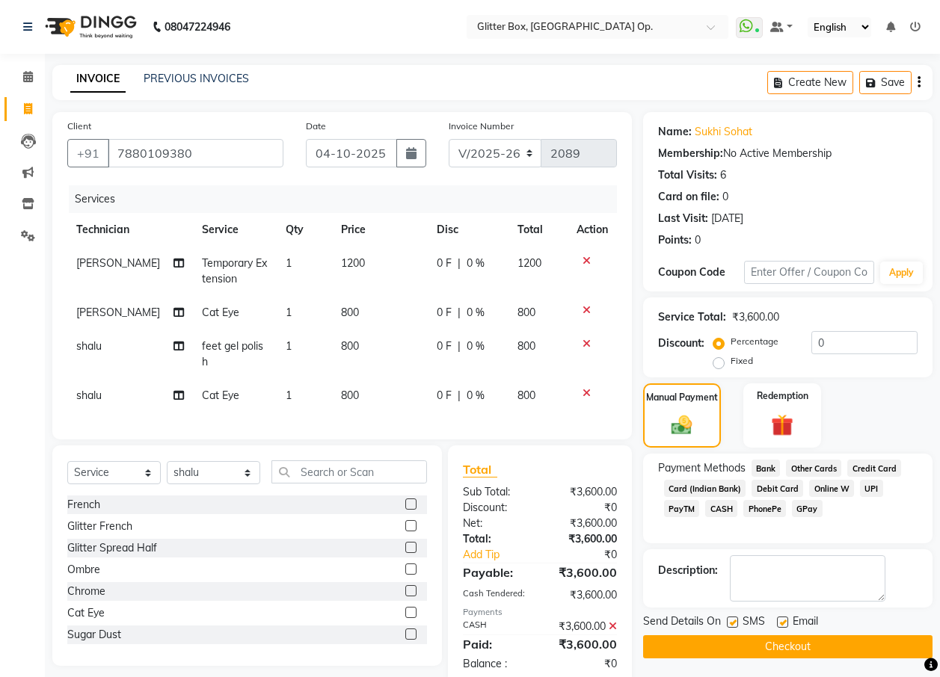
click at [773, 650] on button "Checkout" at bounding box center [787, 646] width 289 height 23
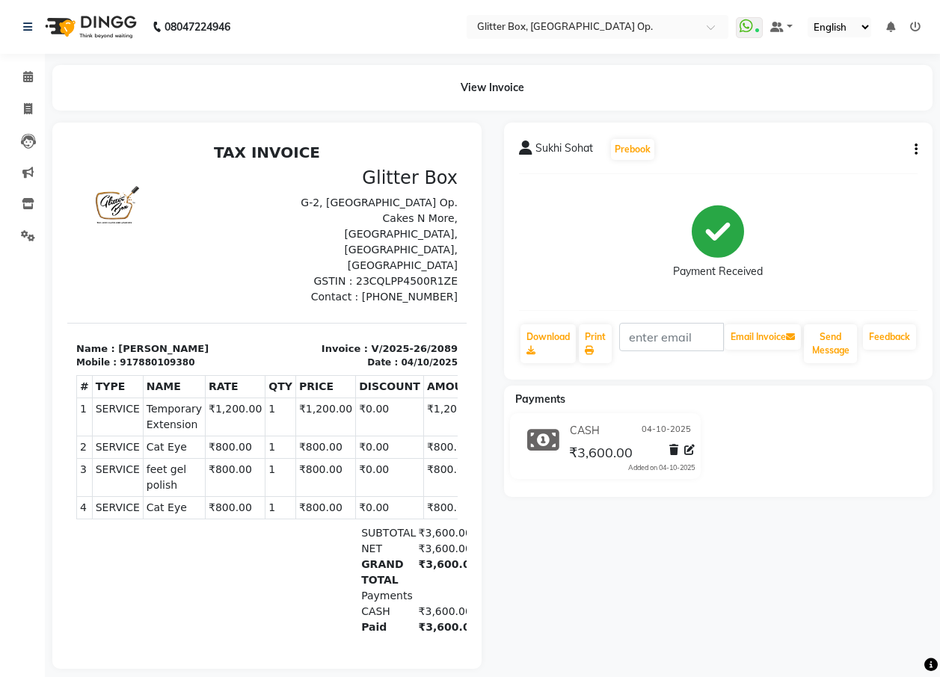
scroll to position [25, 0]
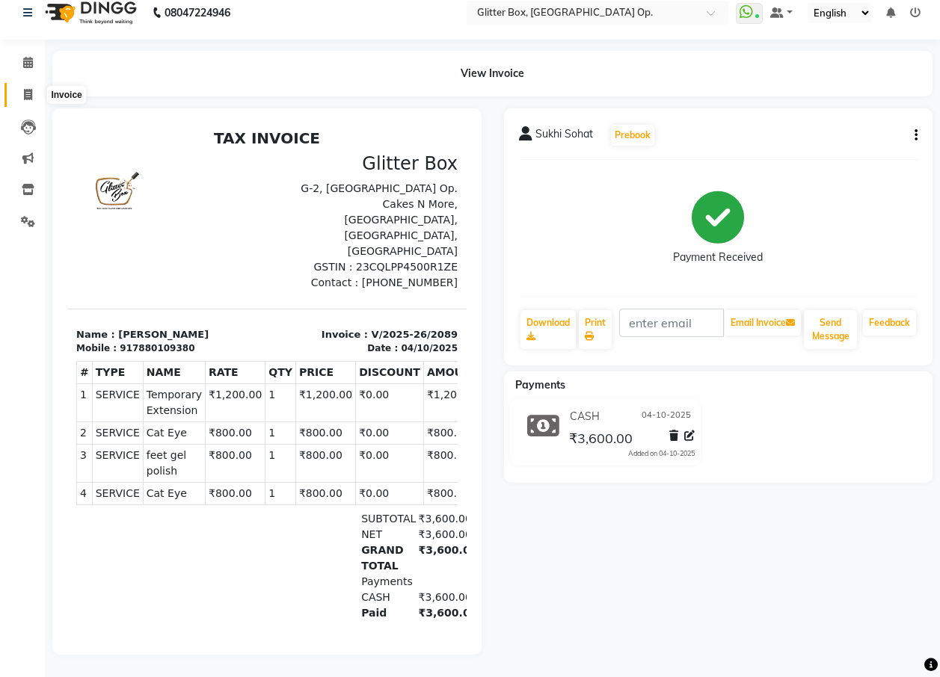
click at [28, 89] on icon at bounding box center [28, 94] width 8 height 11
select select "service"
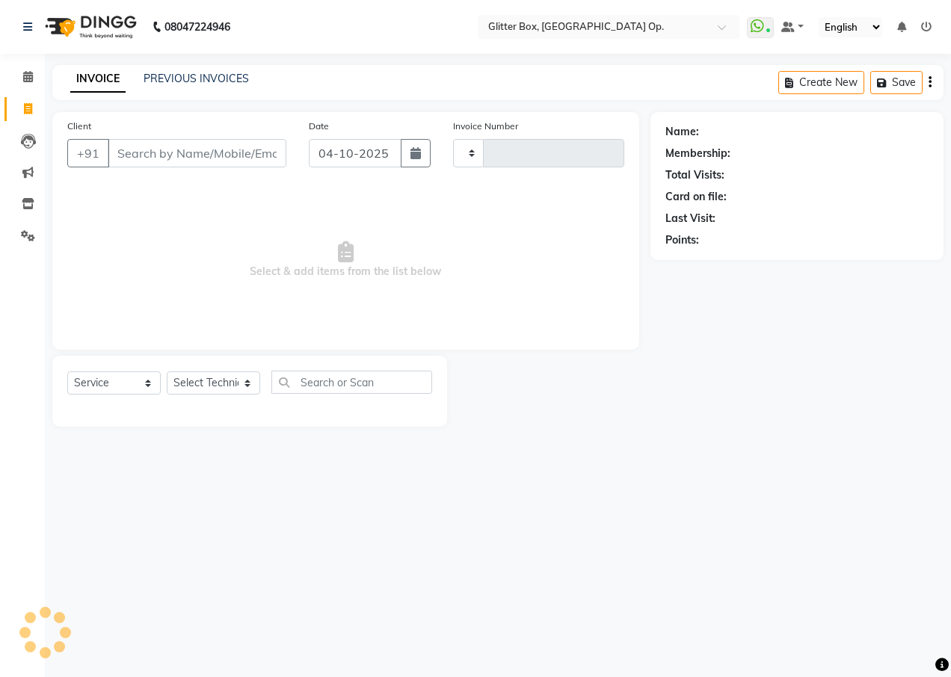
type input "2090"
select select "5563"
click at [155, 158] on input "Client" at bounding box center [197, 153] width 179 height 28
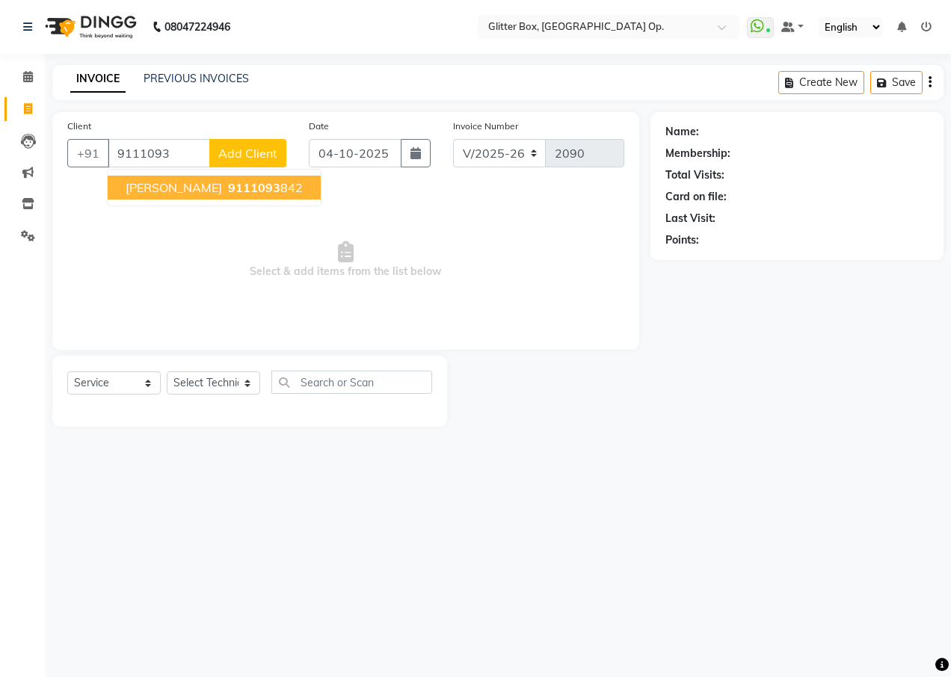
click at [228, 186] on span "9111093" at bounding box center [254, 187] width 52 height 15
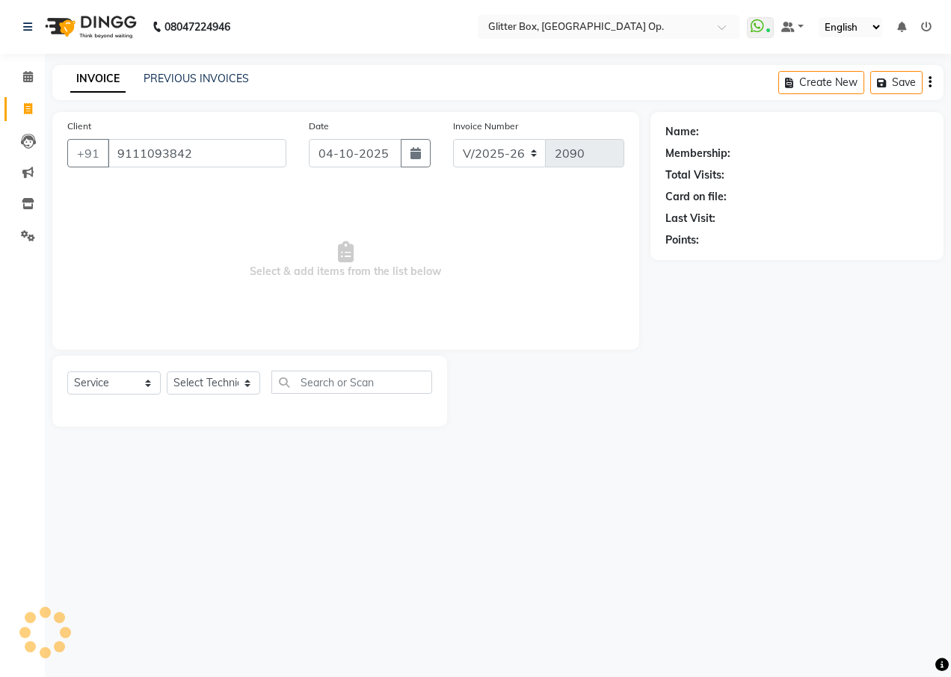
type input "9111093842"
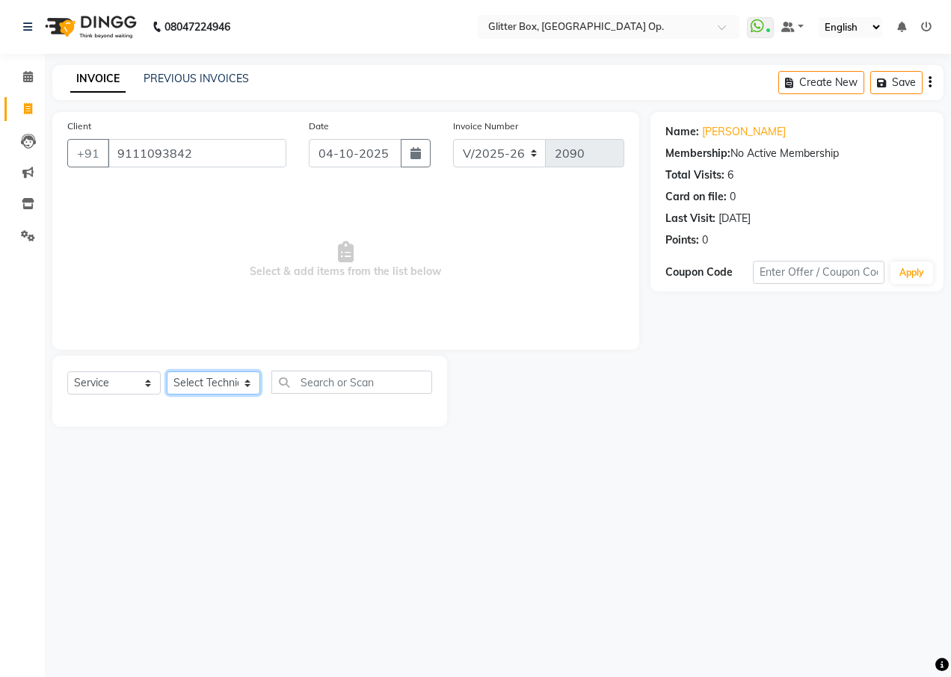
click at [220, 378] on select "Select Technician [PERSON_NAME] [PERSON_NAME] [PERSON_NAME] [PERSON_NAME] [PERS…" at bounding box center [213, 382] width 93 height 23
select select "38312"
click at [167, 371] on select "Select Technician [PERSON_NAME] [PERSON_NAME] [PERSON_NAME] [PERSON_NAME] [PERS…" at bounding box center [213, 382] width 93 height 23
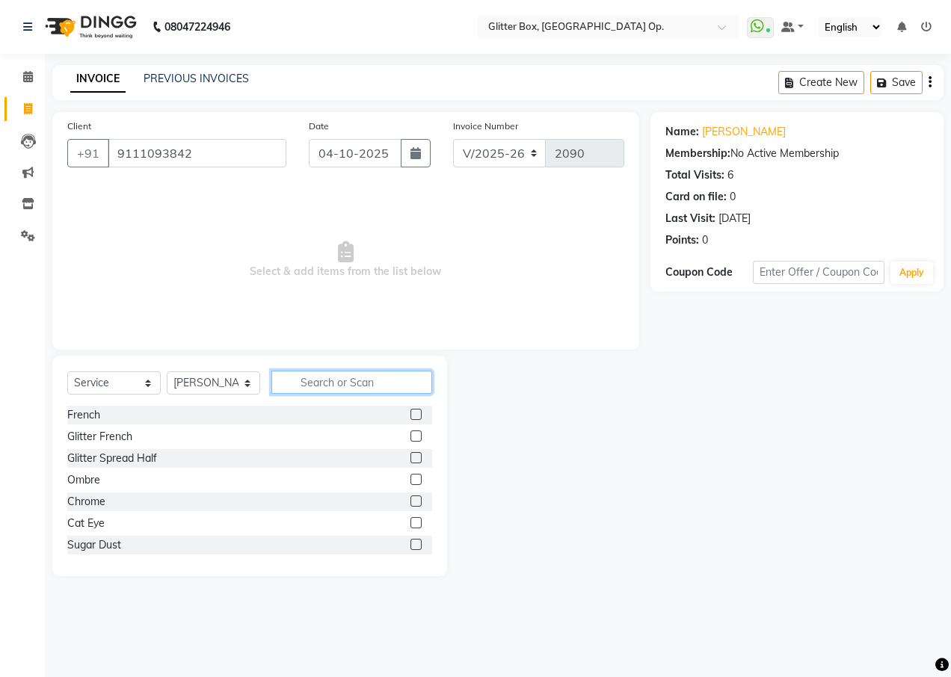
click at [330, 380] on input "text" at bounding box center [351, 382] width 161 height 23
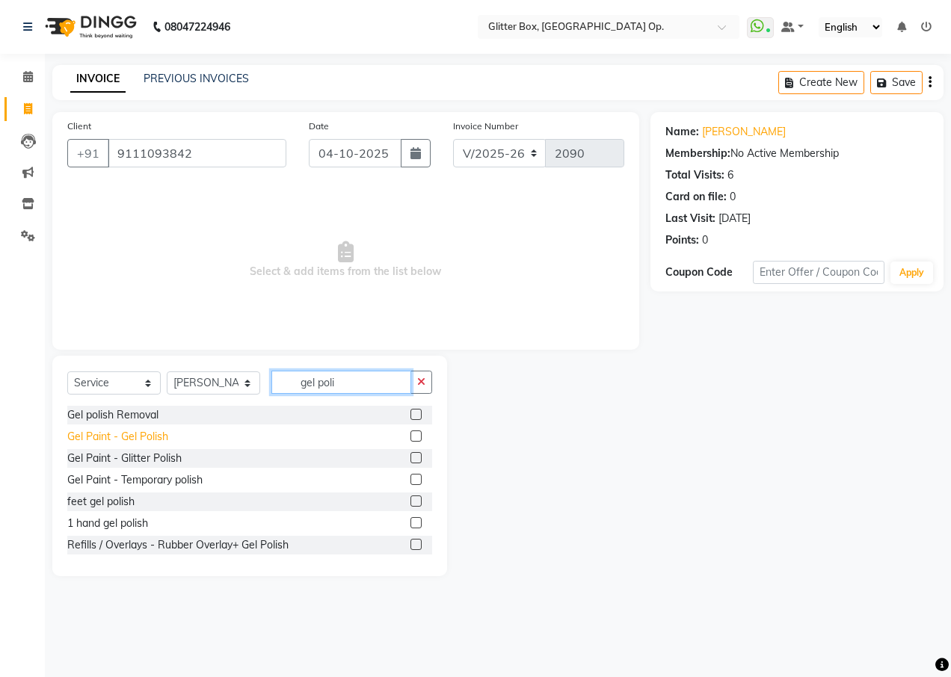
type input "gel poli"
click at [116, 440] on div "Gel Paint - Gel Polish" at bounding box center [117, 437] width 101 height 16
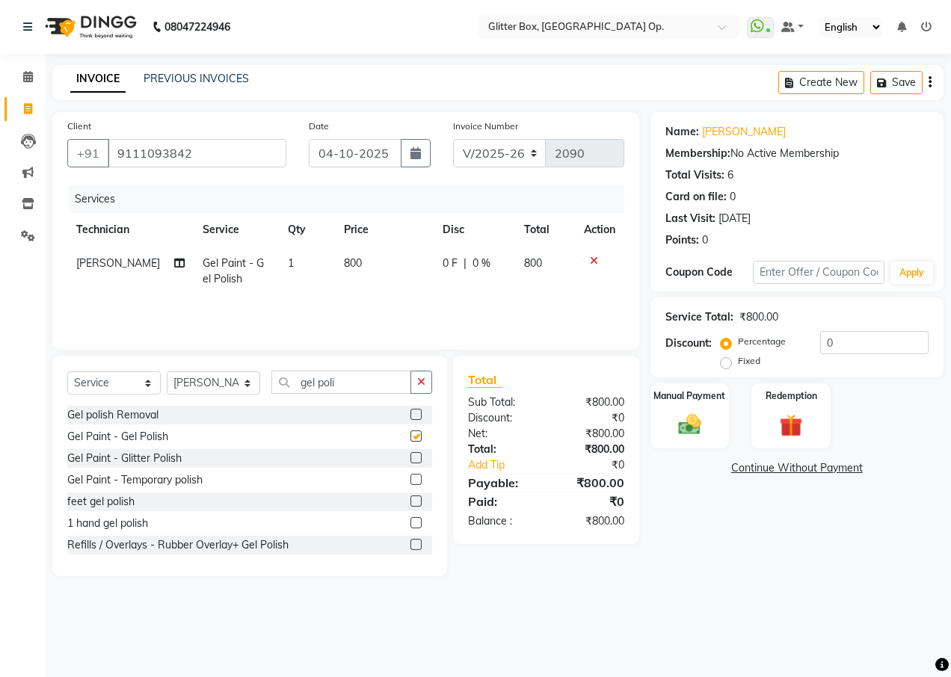
checkbox input "false"
click at [422, 383] on icon "button" at bounding box center [421, 382] width 8 height 10
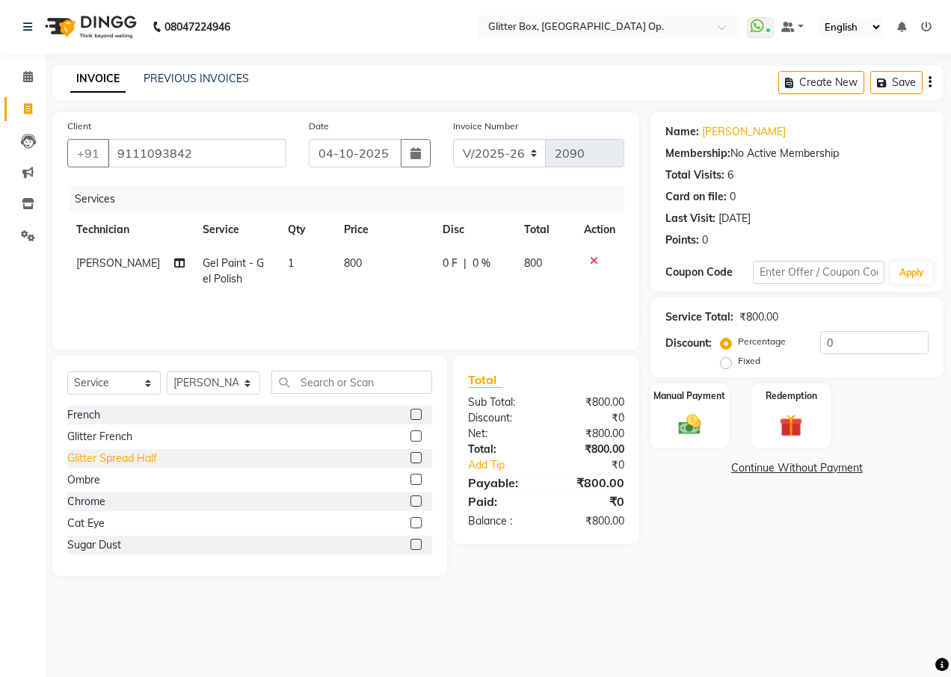
click at [93, 461] on div "Glitter Spread Half" at bounding box center [112, 459] width 90 height 16
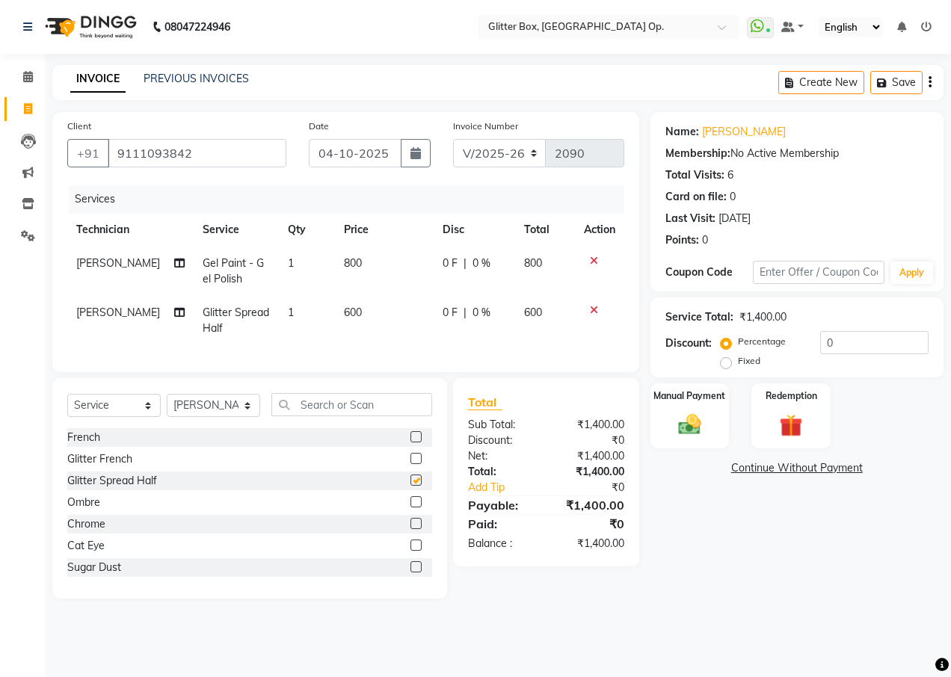
checkbox input "false"
click at [208, 417] on select "Select Technician [PERSON_NAME] [PERSON_NAME] [PERSON_NAME] [PERSON_NAME] [PERS…" at bounding box center [213, 405] width 93 height 23
select select "65811"
click at [167, 405] on select "Select Technician [PERSON_NAME] [PERSON_NAME] [PERSON_NAME] [PERSON_NAME] [PERS…" at bounding box center [213, 405] width 93 height 23
click at [368, 414] on input "text" at bounding box center [351, 404] width 161 height 23
